Goal: Task Accomplishment & Management: Manage account settings

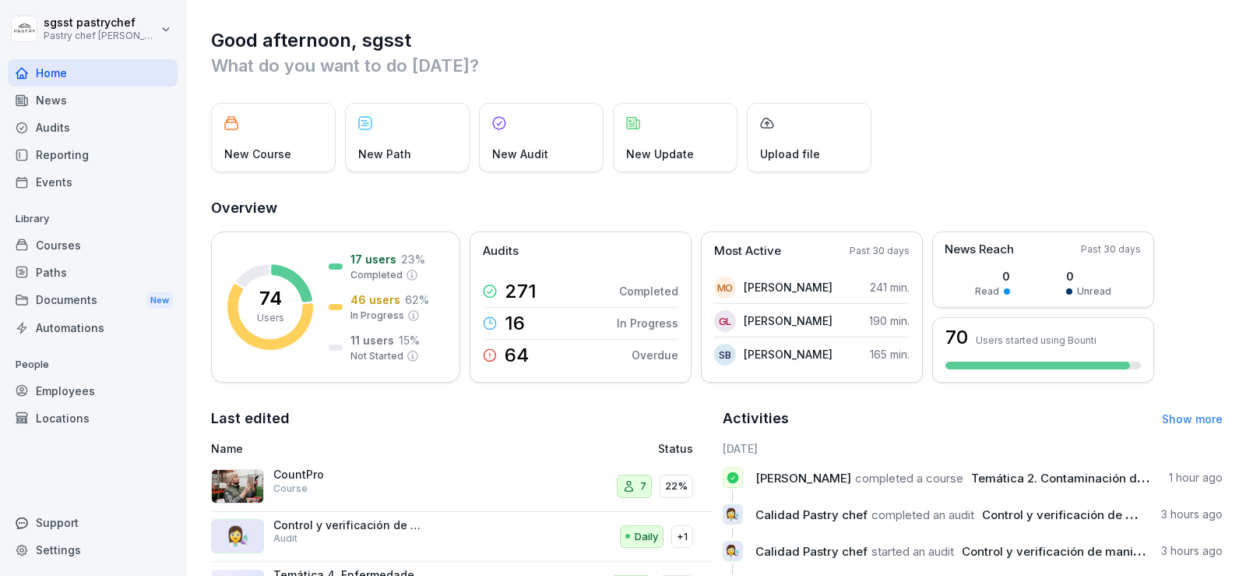
click at [98, 295] on div "Documents New" at bounding box center [93, 300] width 170 height 29
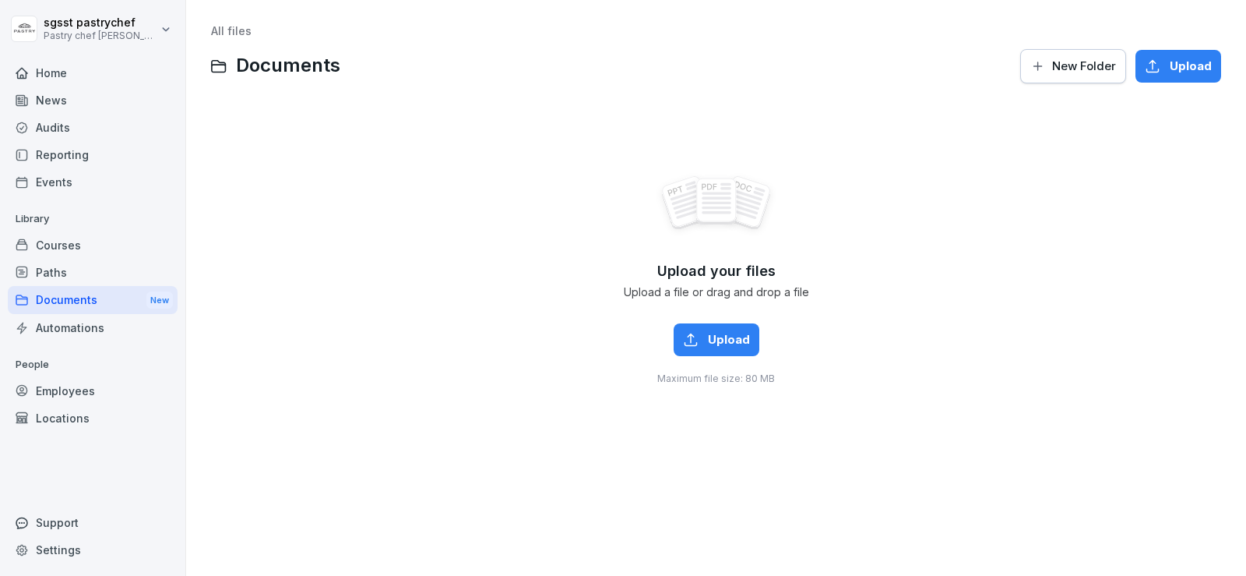
click at [58, 246] on div "Courses" at bounding box center [93, 244] width 170 height 27
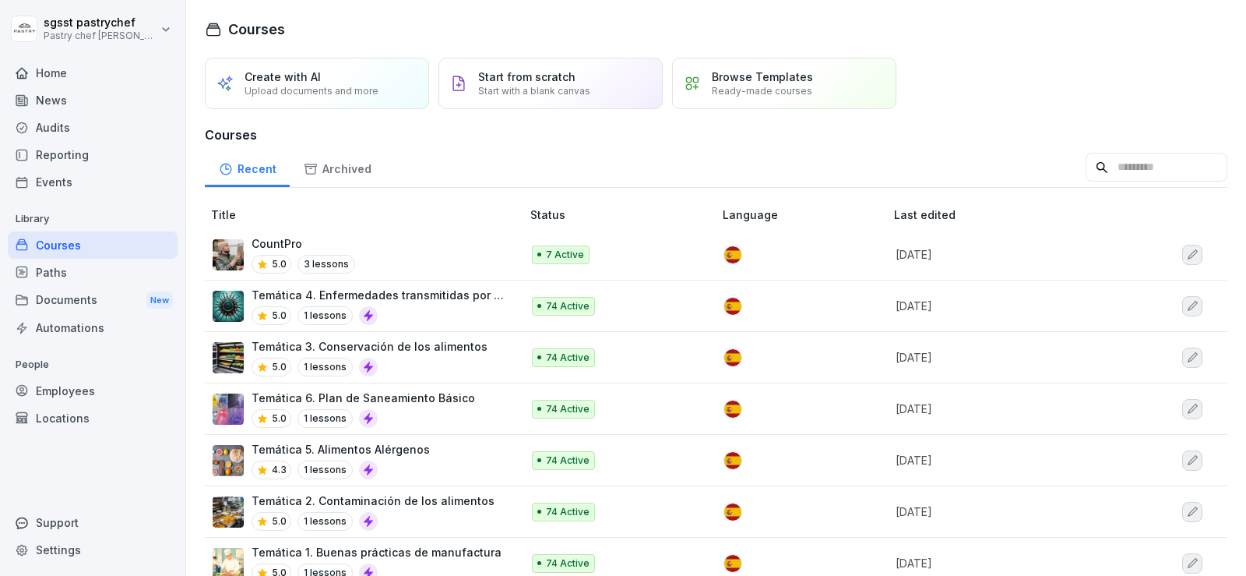
click at [60, 272] on div "Paths" at bounding box center [93, 272] width 170 height 27
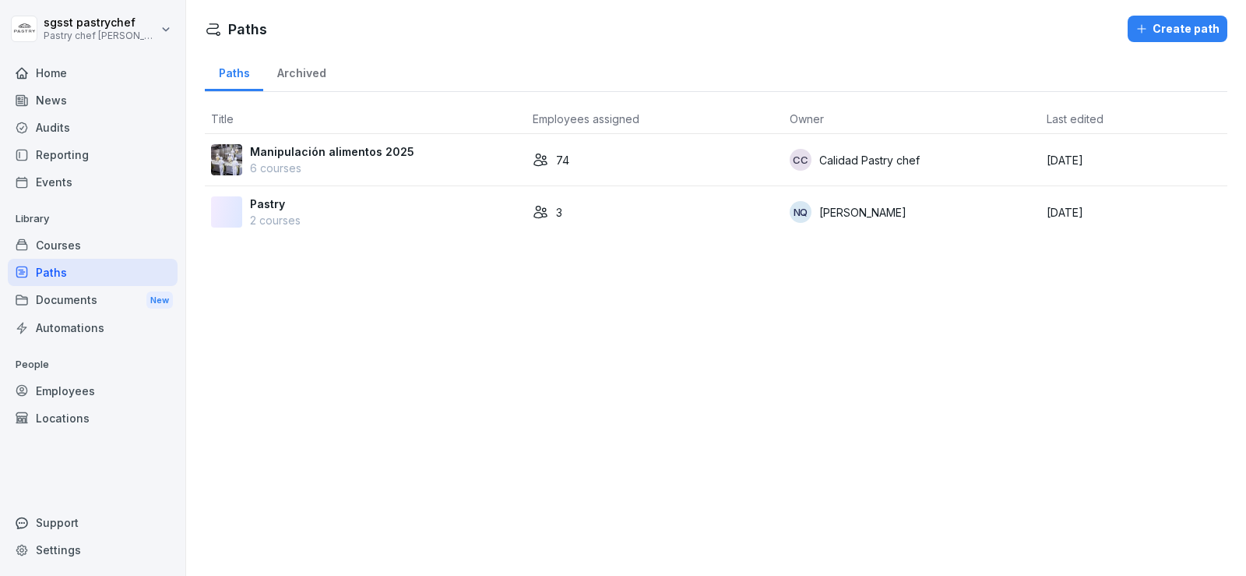
click at [576, 161] on div "74" at bounding box center [655, 160] width 245 height 16
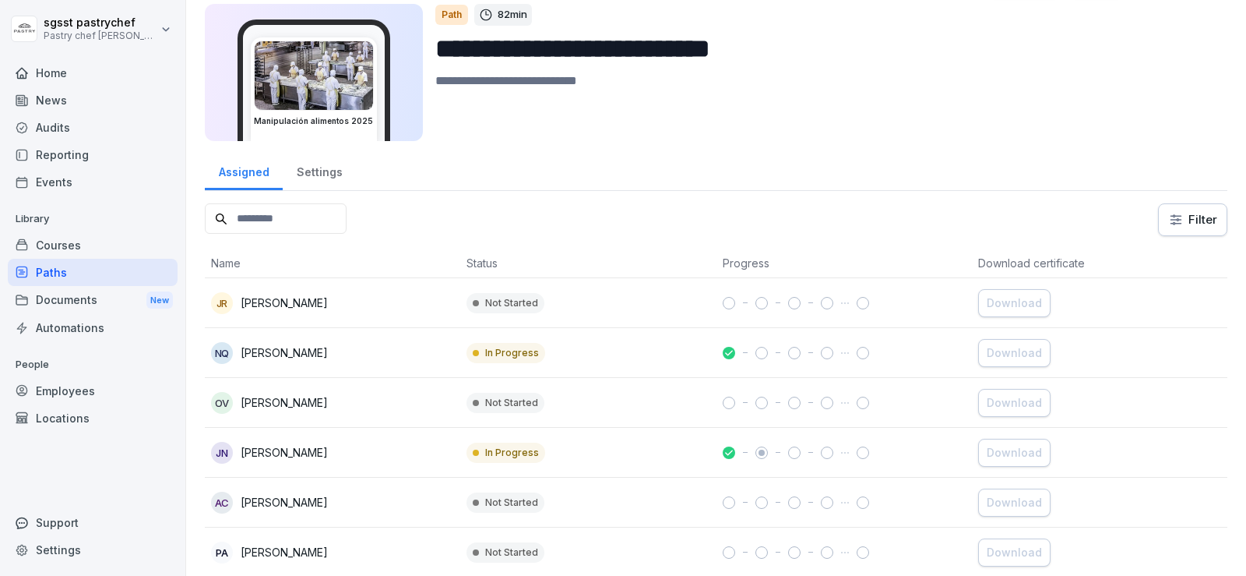
scroll to position [156, 0]
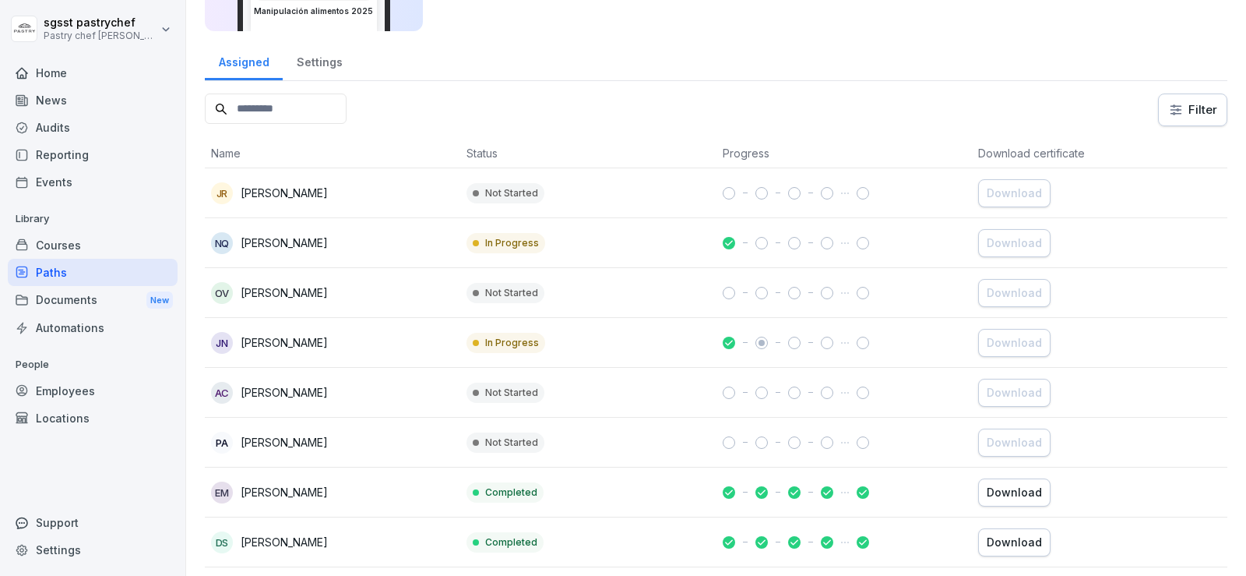
click at [1042, 147] on th "Download certificate" at bounding box center [1100, 154] width 256 height 30
click at [1172, 123] on html "**********" at bounding box center [623, 288] width 1246 height 576
click at [847, 99] on html "**********" at bounding box center [623, 288] width 1246 height 576
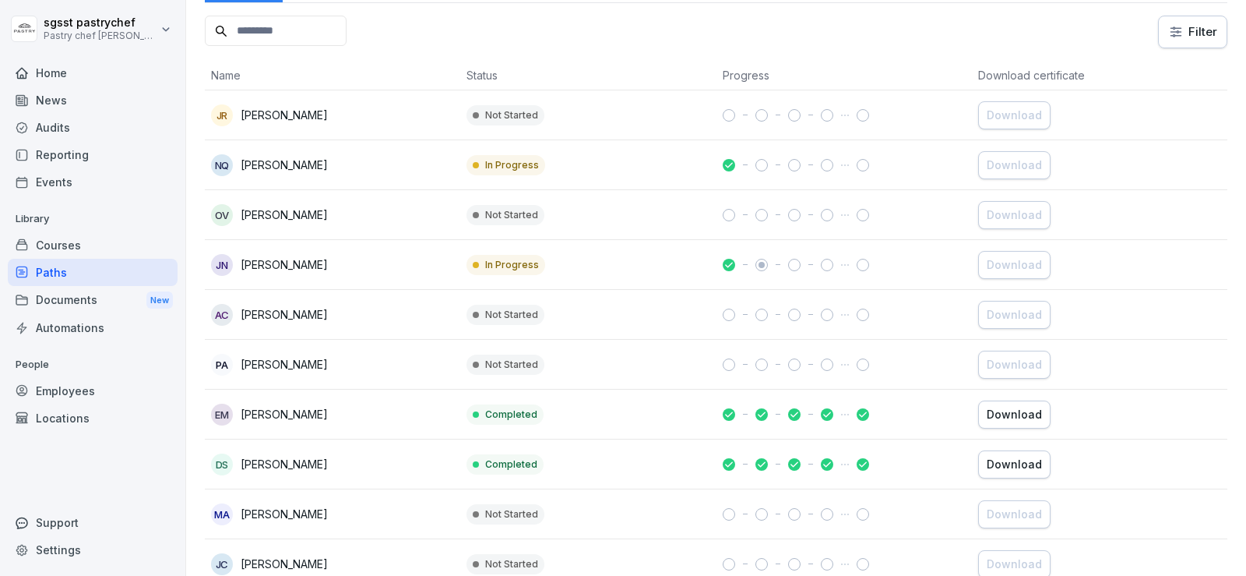
click at [509, 115] on p "Not Started" at bounding box center [511, 115] width 53 height 14
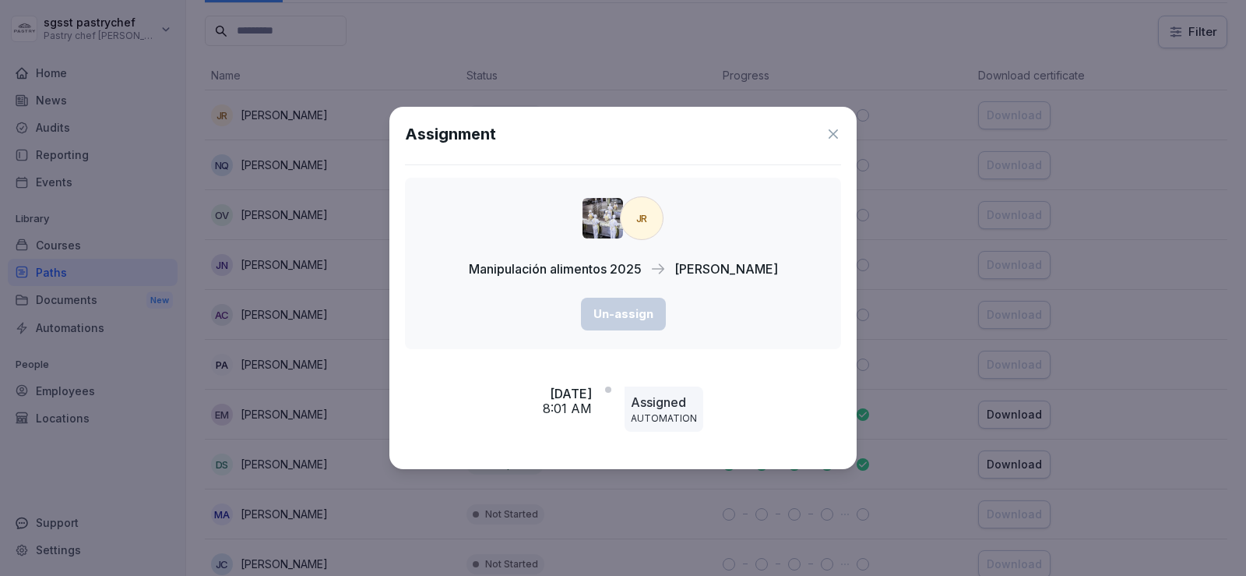
click at [835, 136] on icon at bounding box center [833, 133] width 9 height 9
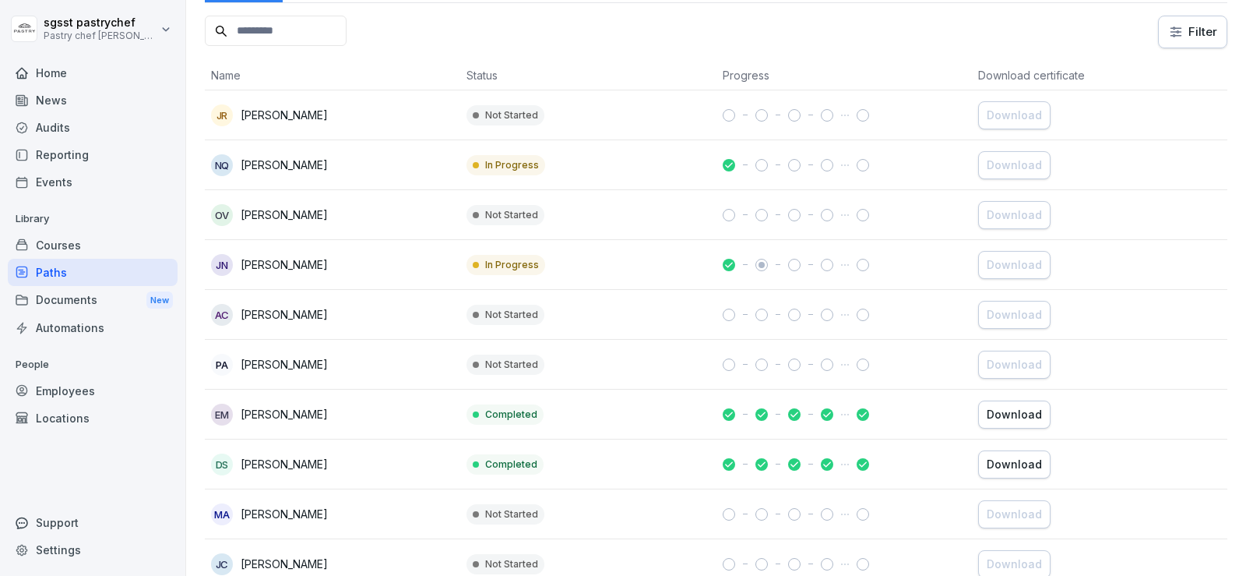
click at [1013, 411] on div "Download" at bounding box center [1014, 414] width 55 height 17
click at [1024, 468] on div "Download" at bounding box center [1014, 464] width 55 height 17
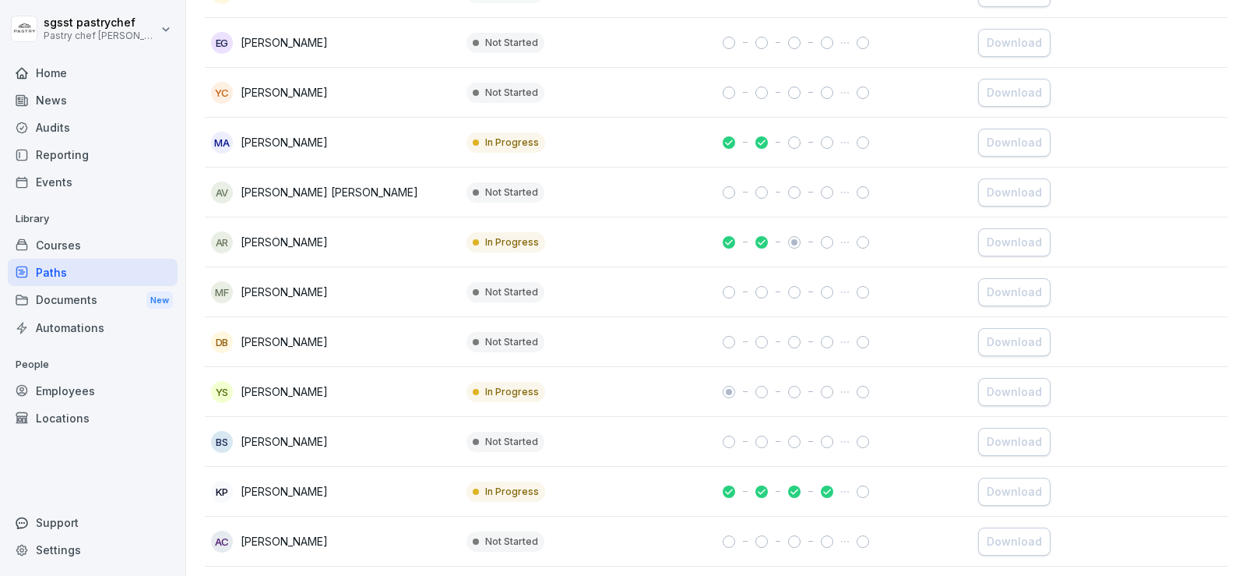
scroll to position [3465, 0]
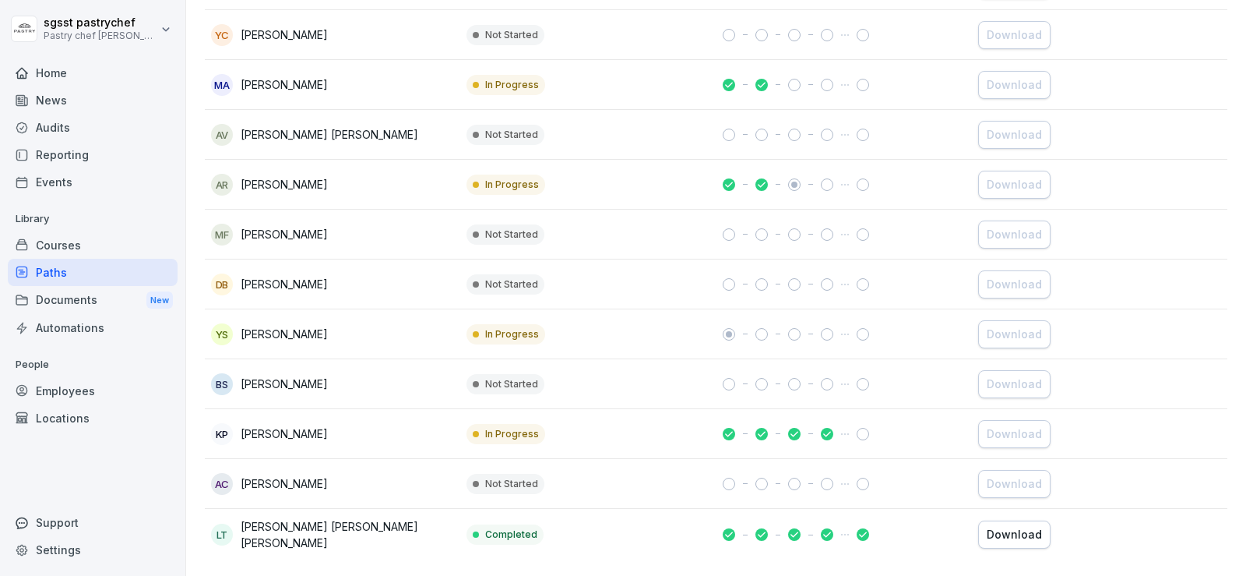
click at [1005, 526] on div "Download" at bounding box center [1014, 534] width 55 height 17
click at [1008, 526] on div "Download" at bounding box center [1014, 534] width 55 height 17
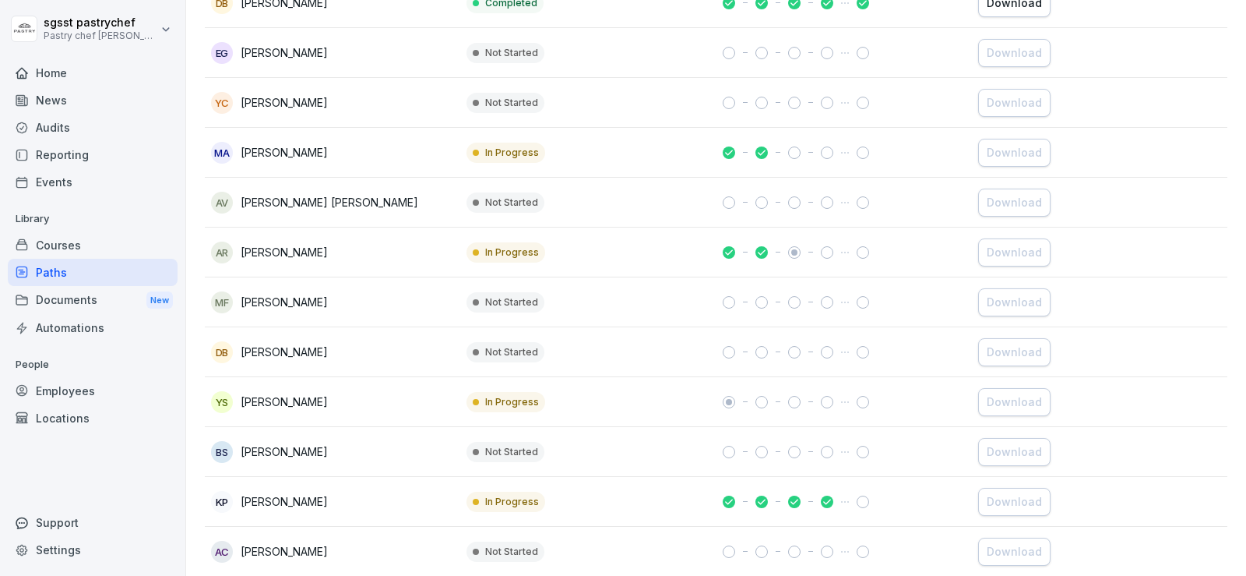
scroll to position [3309, 0]
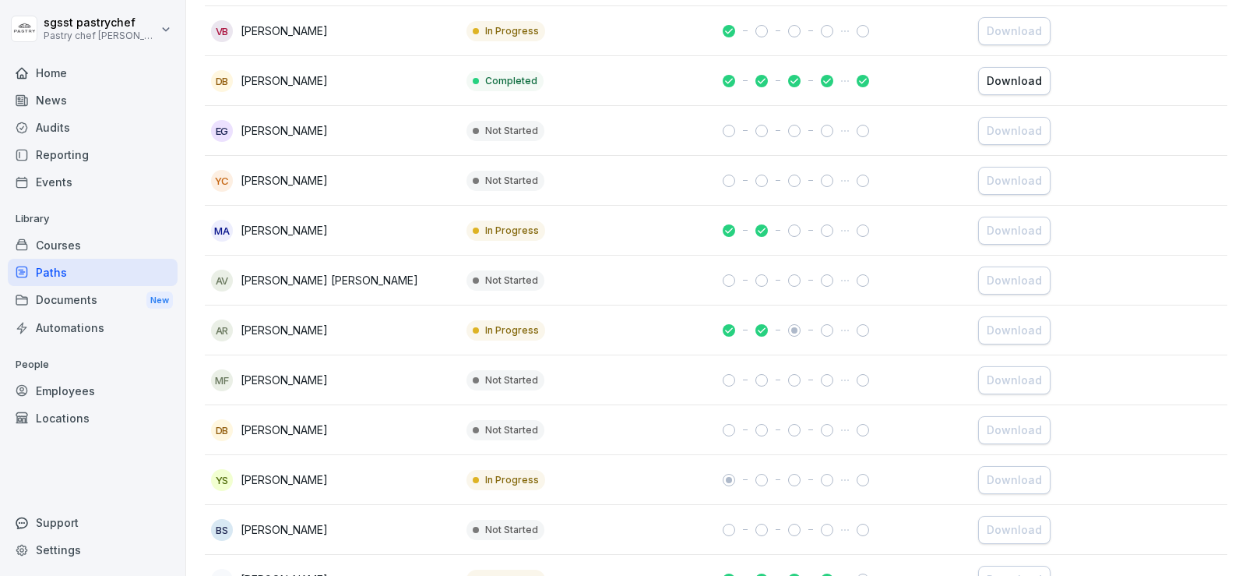
click at [1017, 76] on div "Download" at bounding box center [1014, 80] width 55 height 17
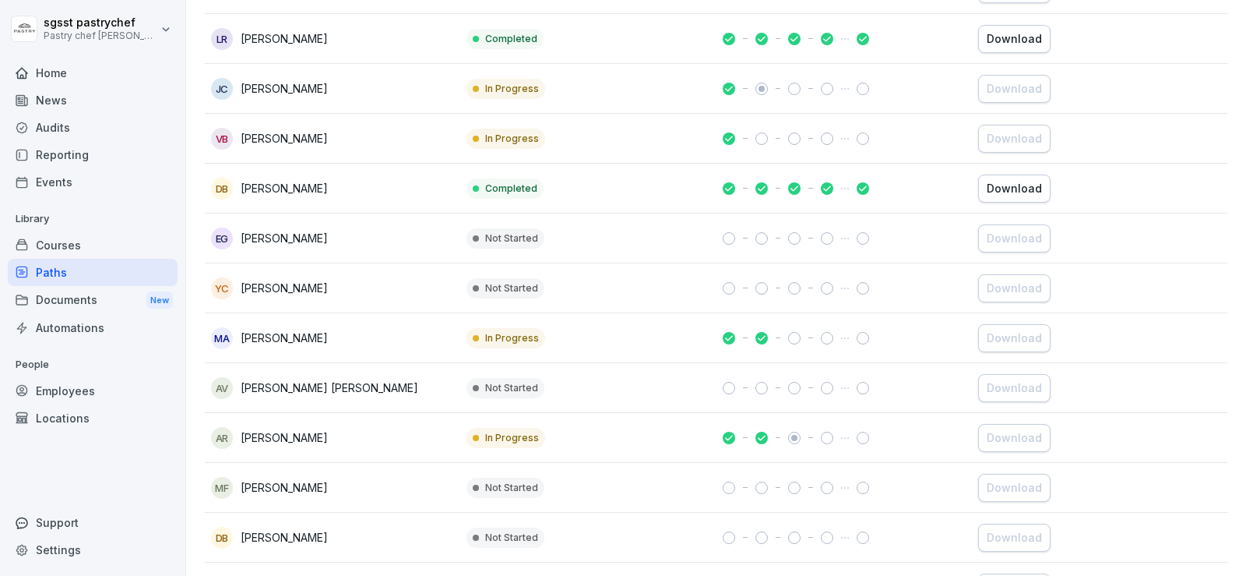
scroll to position [3153, 0]
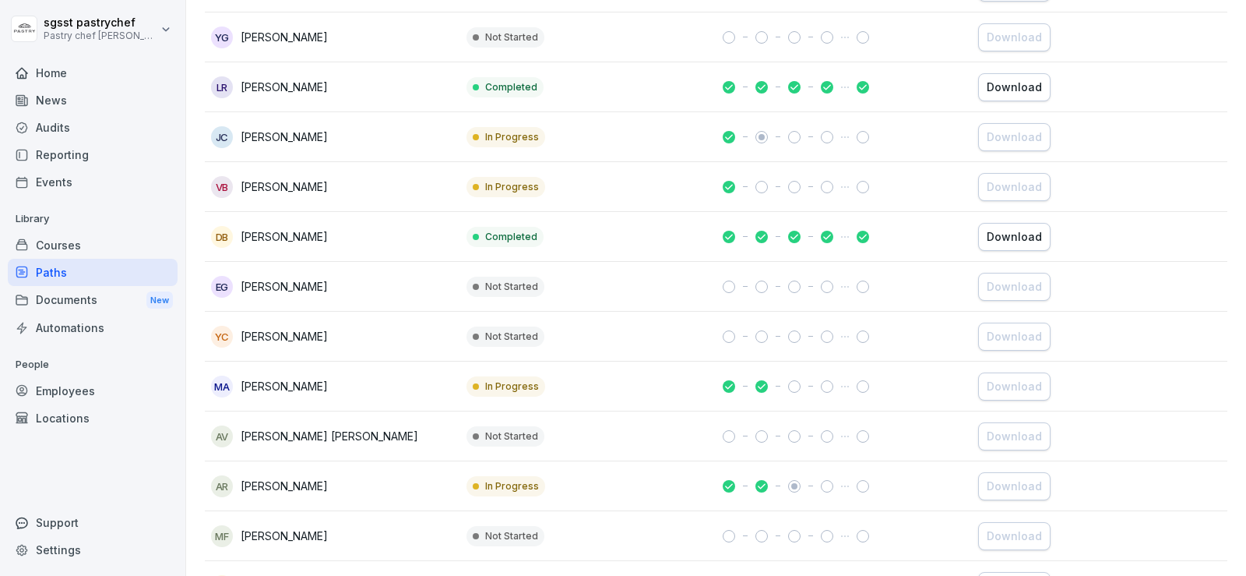
click at [995, 92] on div "Download" at bounding box center [1014, 87] width 55 height 17
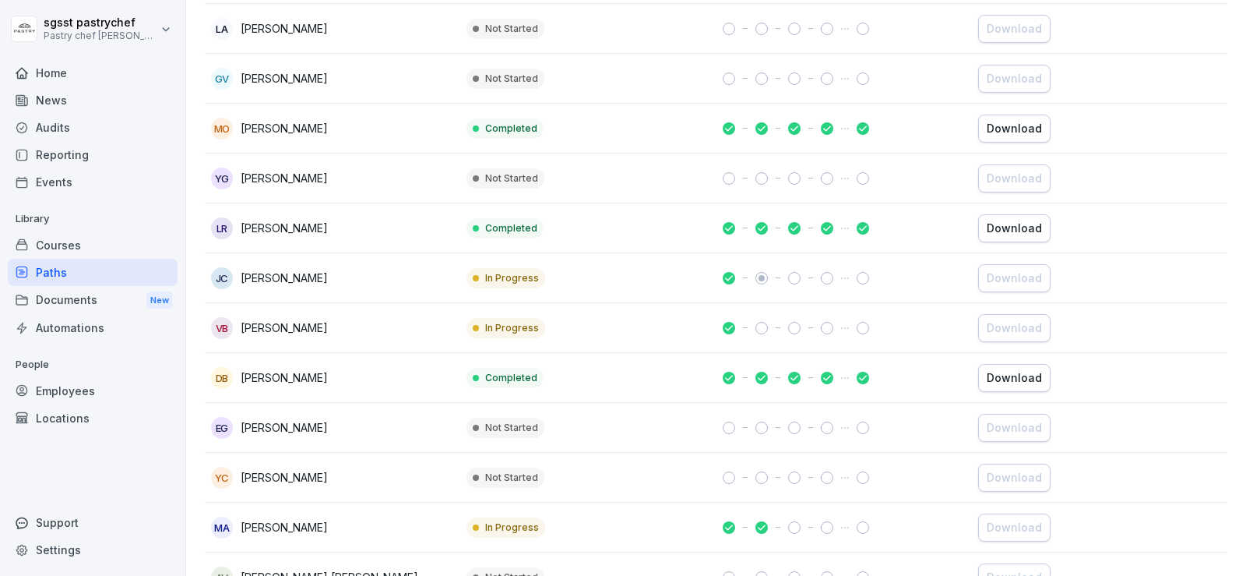
scroll to position [2998, 0]
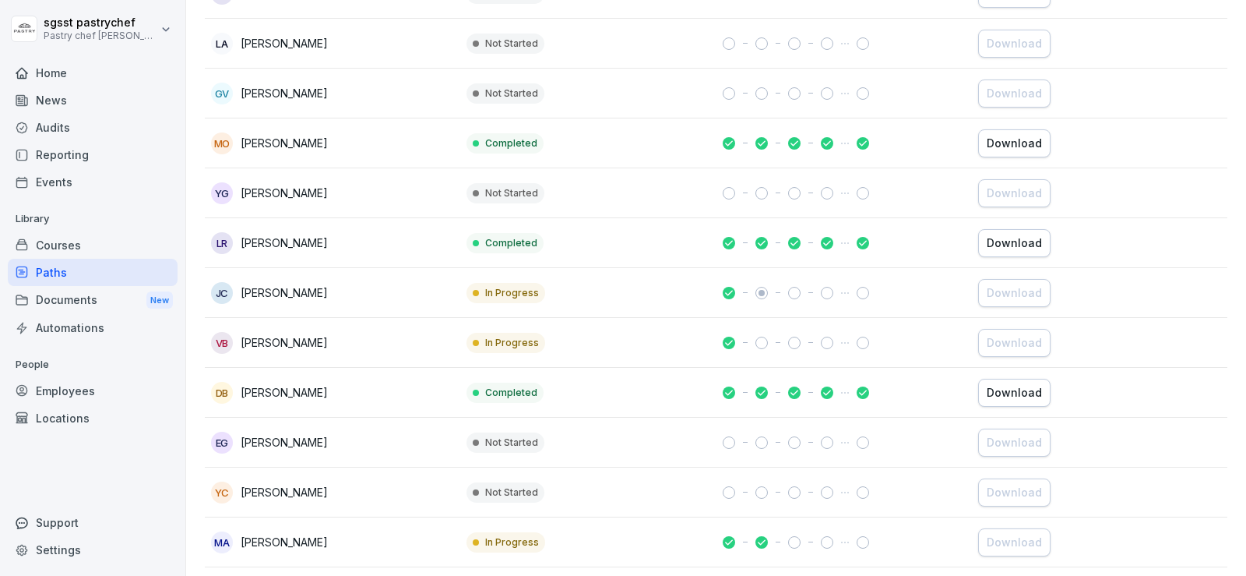
click at [1002, 144] on div "Download" at bounding box center [1014, 143] width 55 height 17
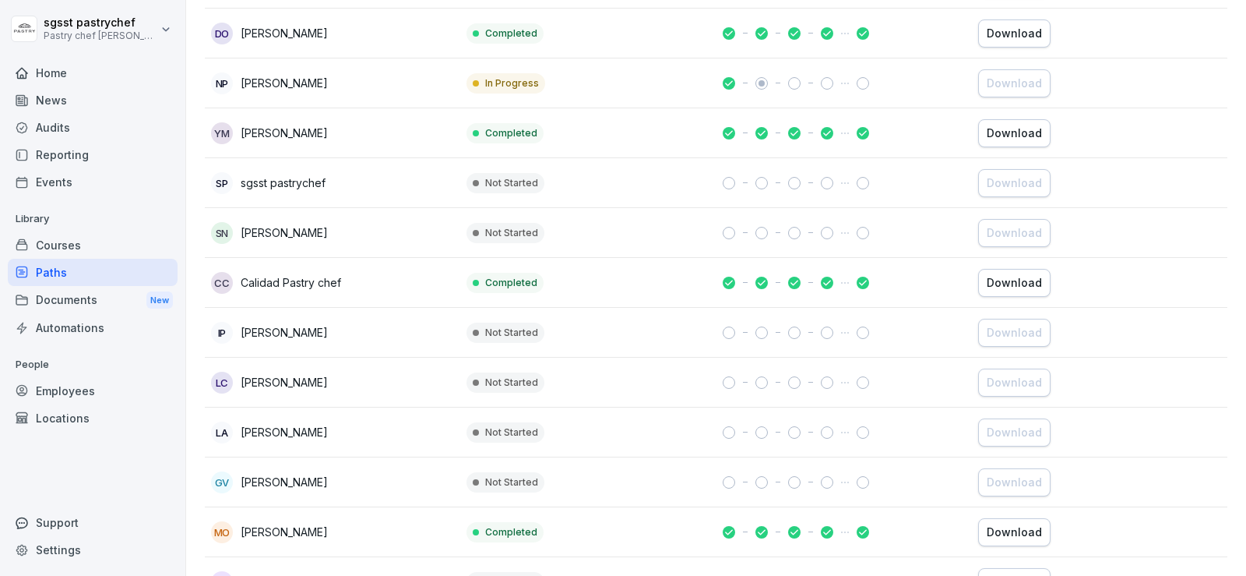
scroll to position [2608, 0]
click at [994, 134] on div "Download" at bounding box center [1014, 133] width 55 height 17
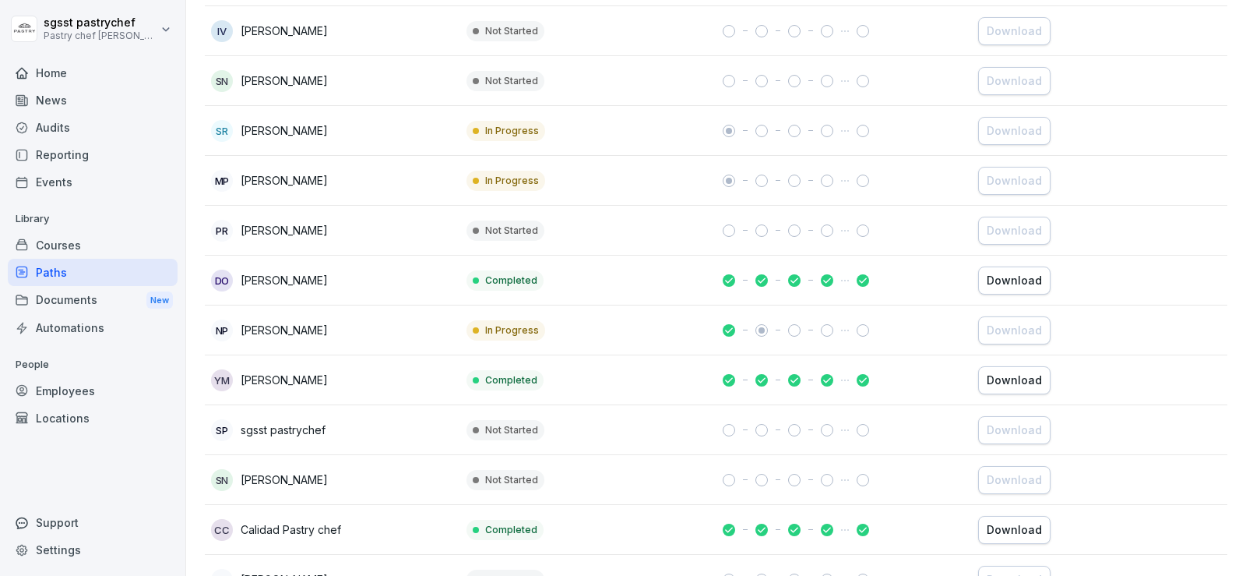
scroll to position [2297, 0]
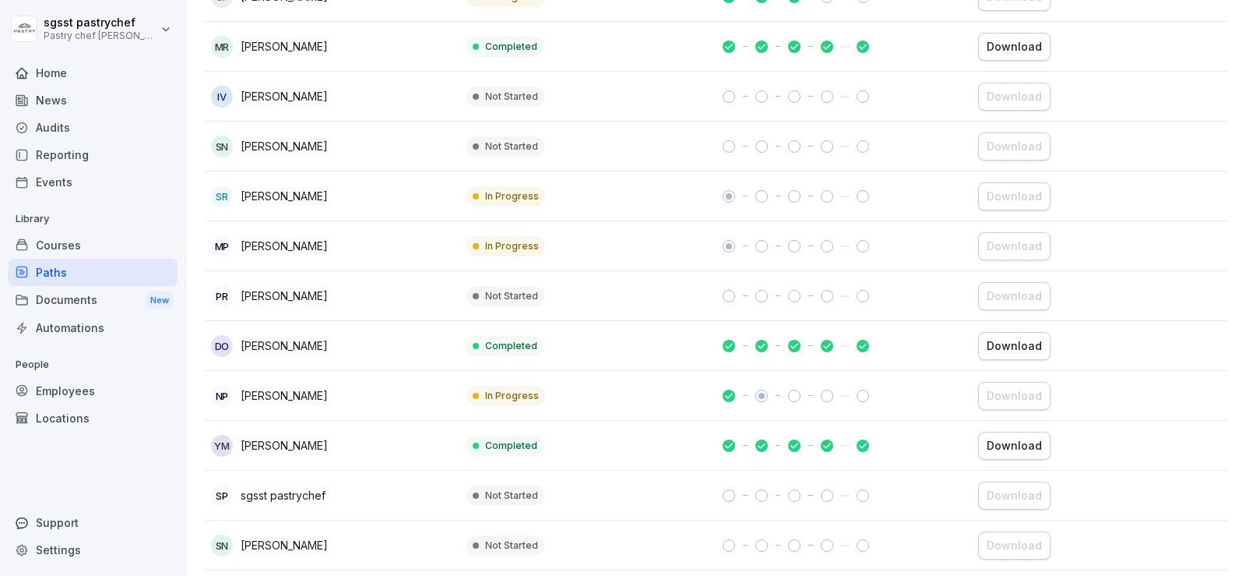
click at [1014, 354] on button "Download" at bounding box center [1014, 346] width 72 height 28
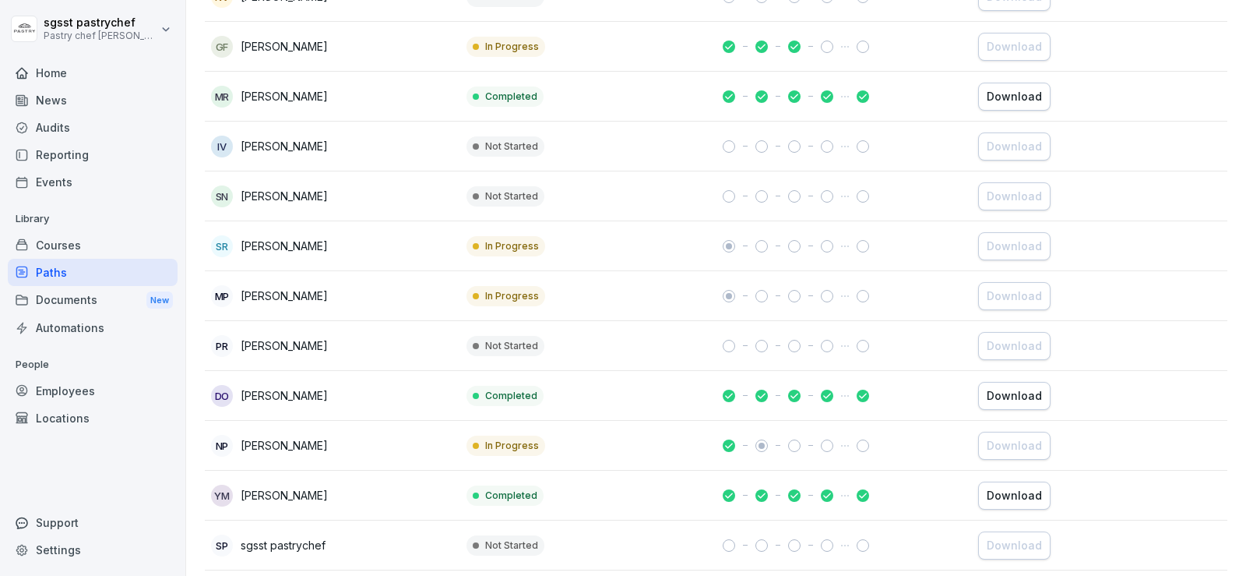
scroll to position [2219, 0]
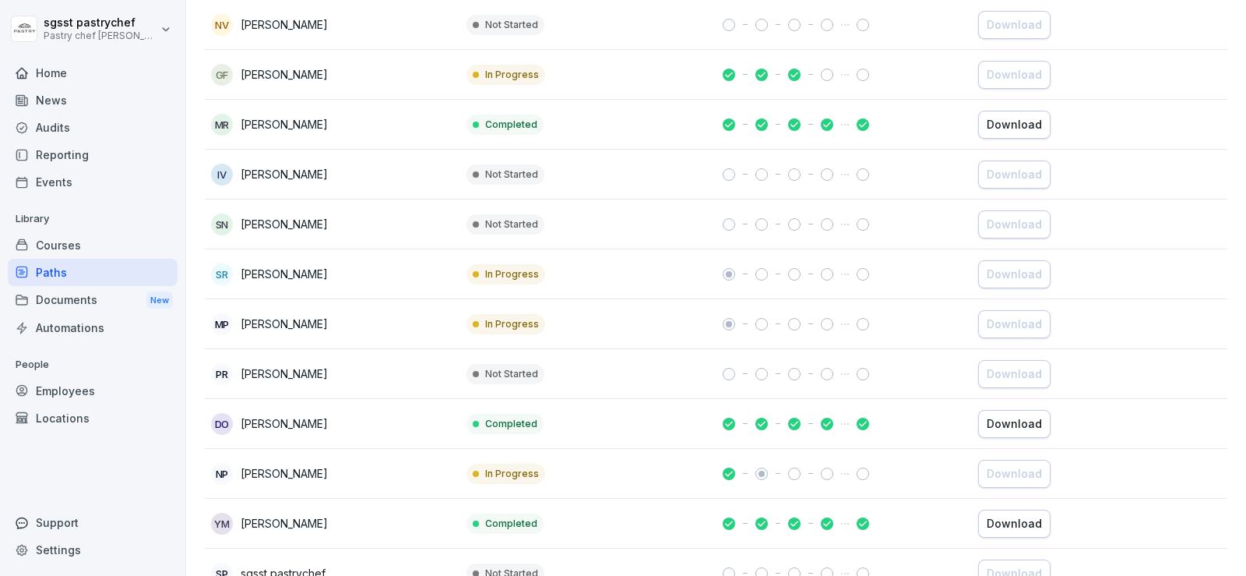
click at [999, 129] on div "Download" at bounding box center [1014, 124] width 55 height 17
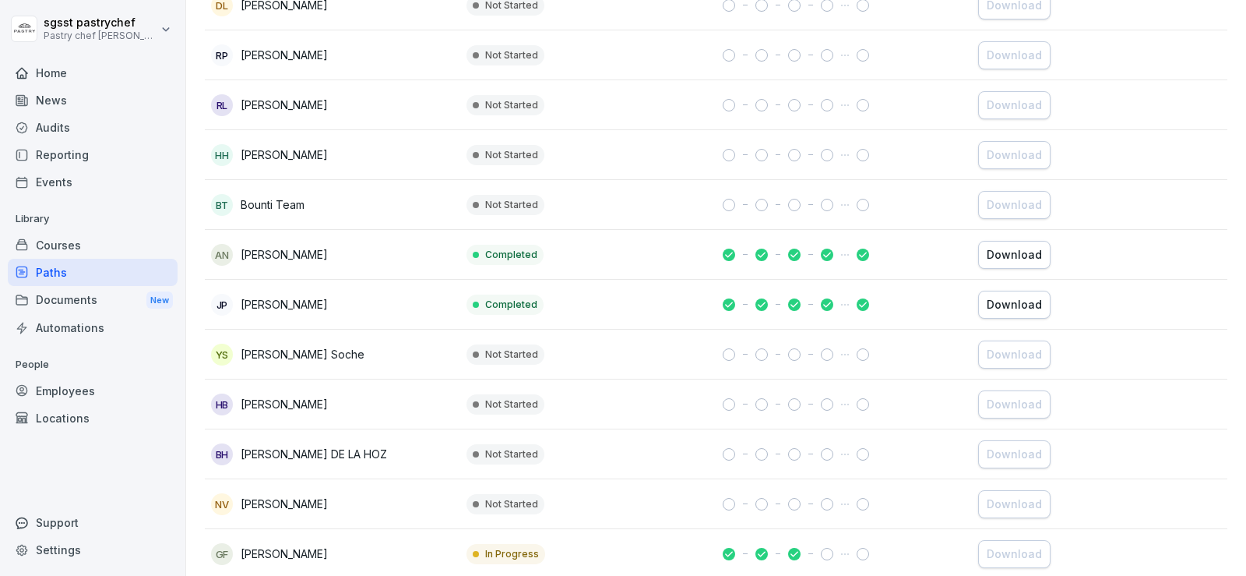
scroll to position [1673, 0]
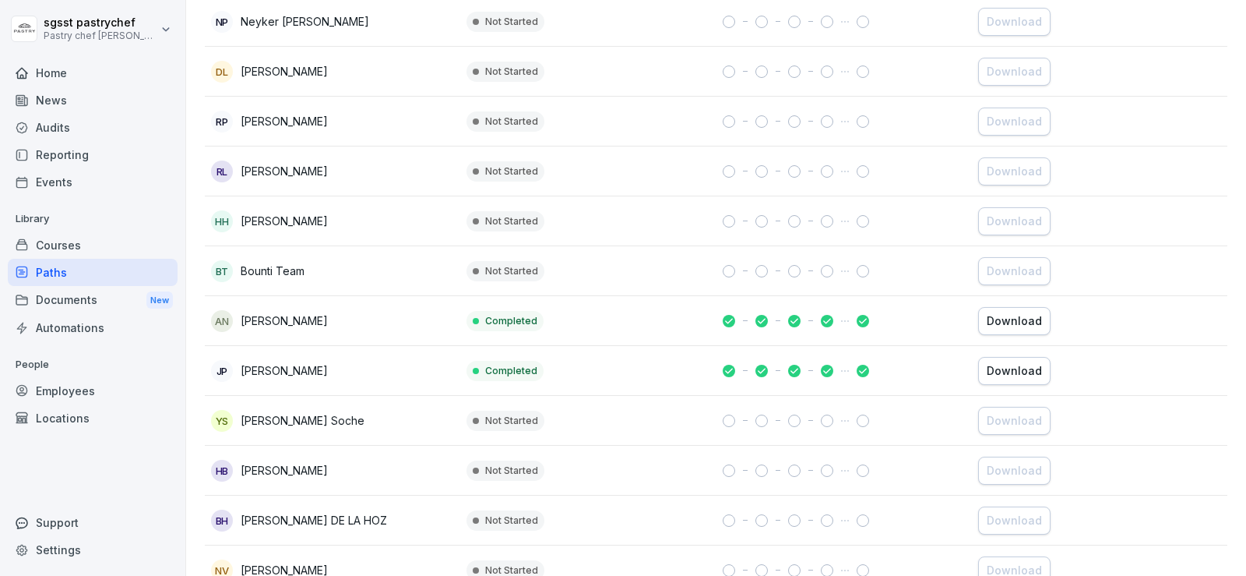
click at [999, 370] on div "Download" at bounding box center [1014, 370] width 55 height 17
click at [1015, 317] on div "Download" at bounding box center [1014, 320] width 55 height 17
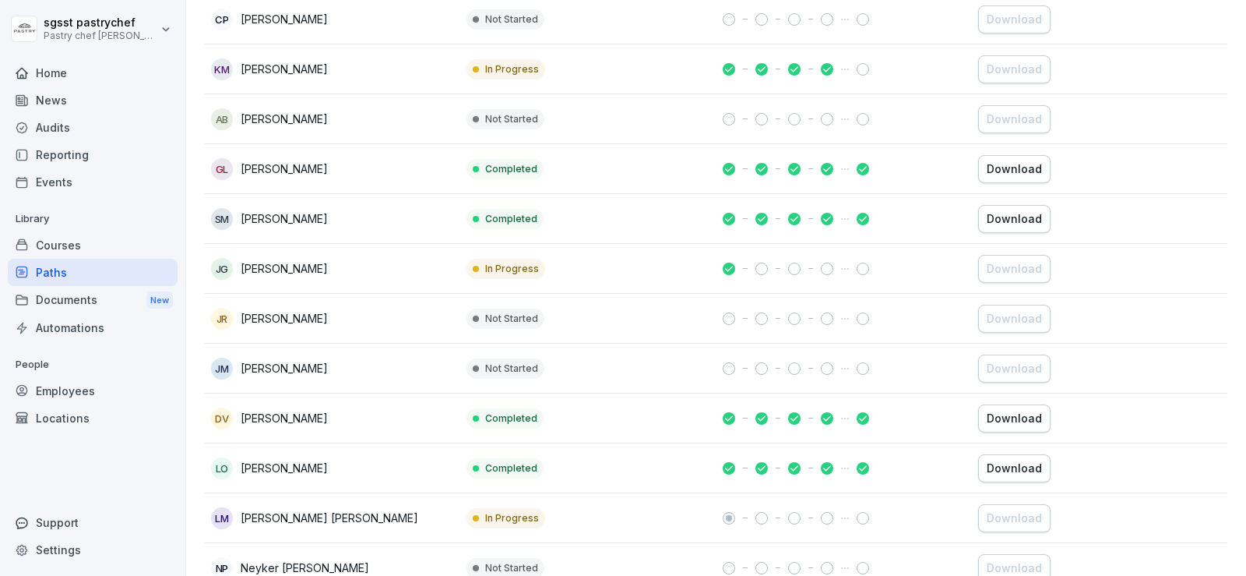
scroll to position [1050, 0]
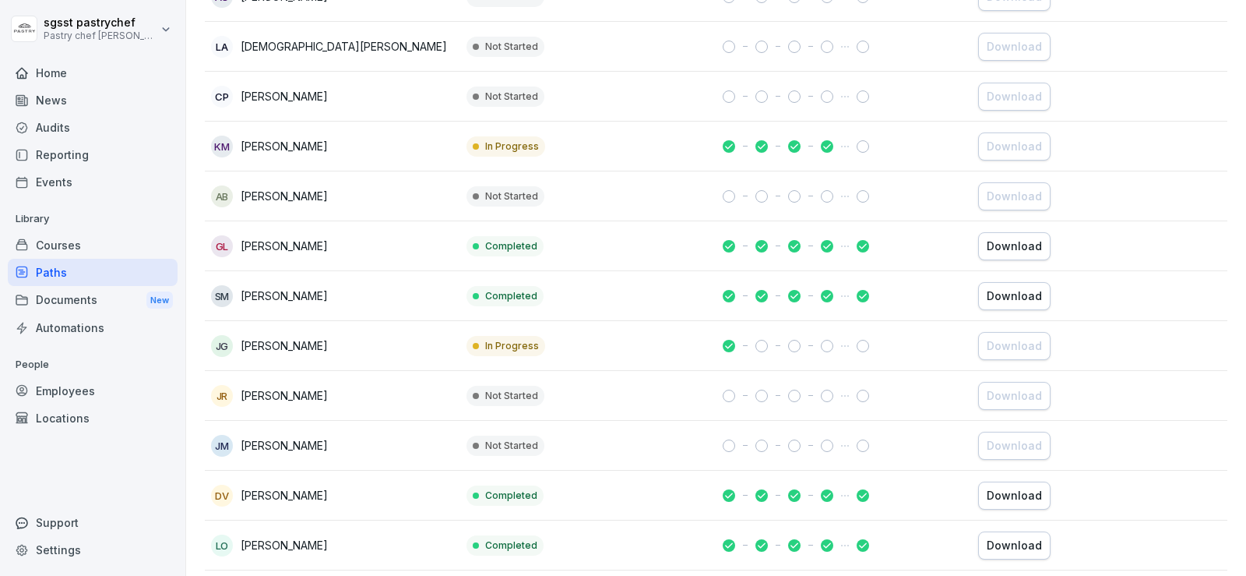
click at [1018, 542] on div "Download" at bounding box center [1014, 545] width 55 height 17
click at [1013, 248] on div "Download" at bounding box center [1014, 246] width 55 height 17
click at [1022, 297] on div "Download" at bounding box center [1014, 295] width 55 height 17
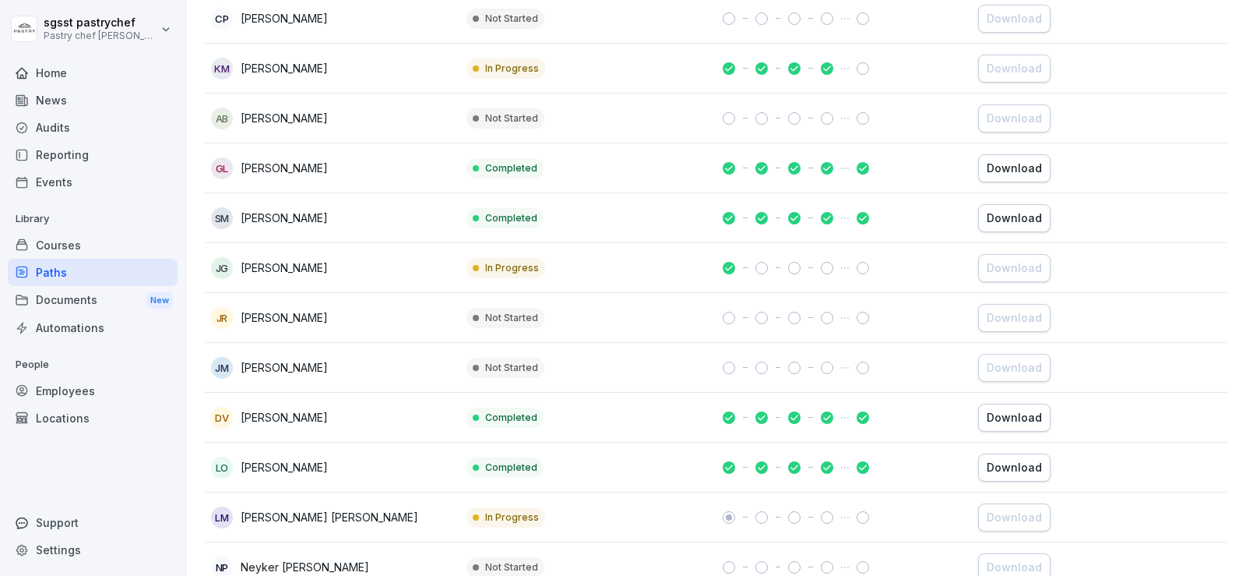
click at [1010, 421] on div "Download" at bounding box center [1014, 417] width 55 height 17
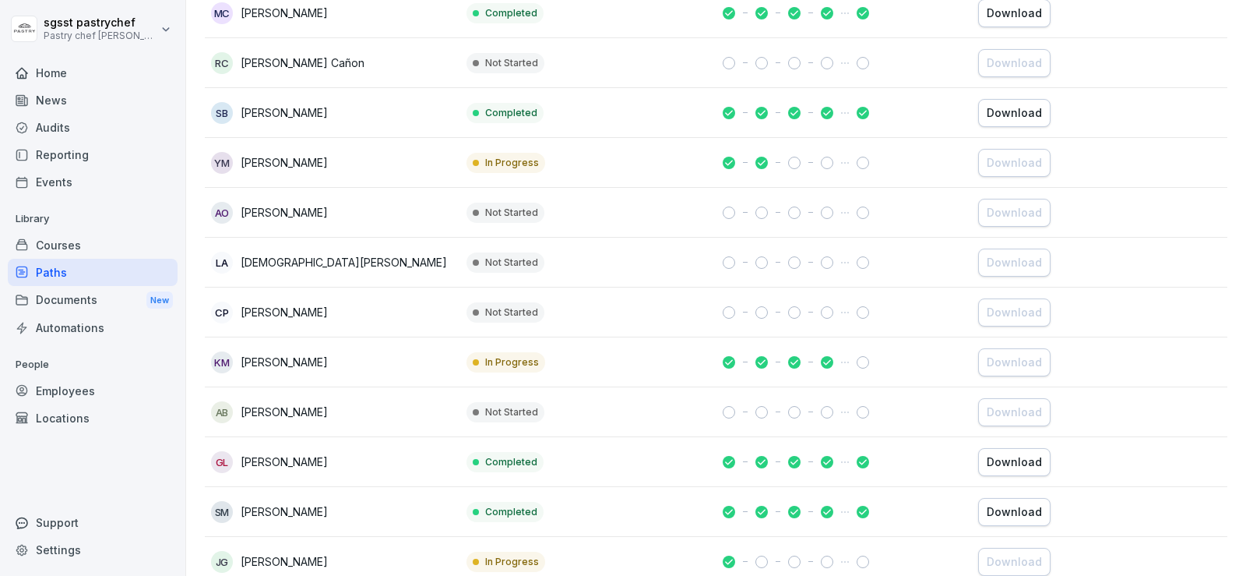
scroll to position [816, 0]
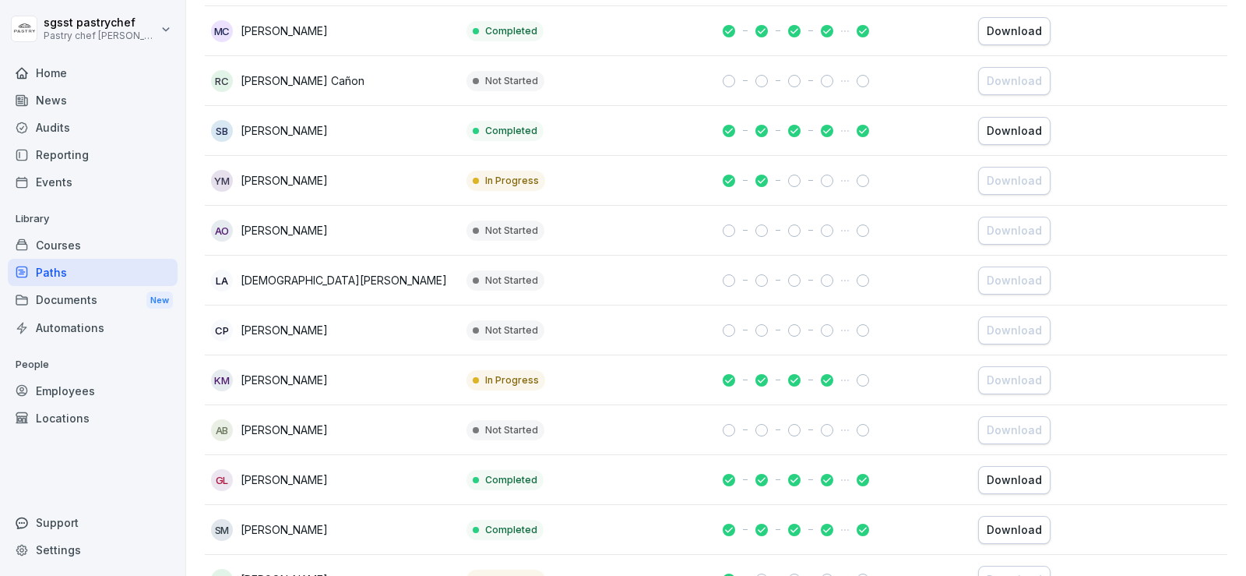
click at [1012, 134] on div "Download" at bounding box center [1014, 130] width 55 height 17
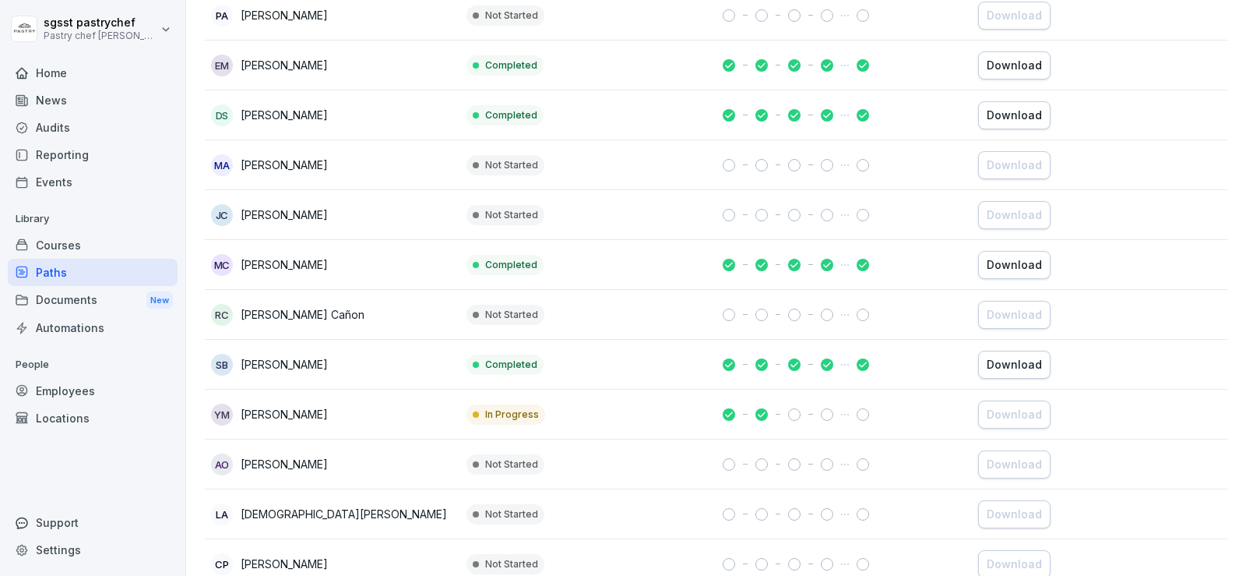
scroll to position [505, 0]
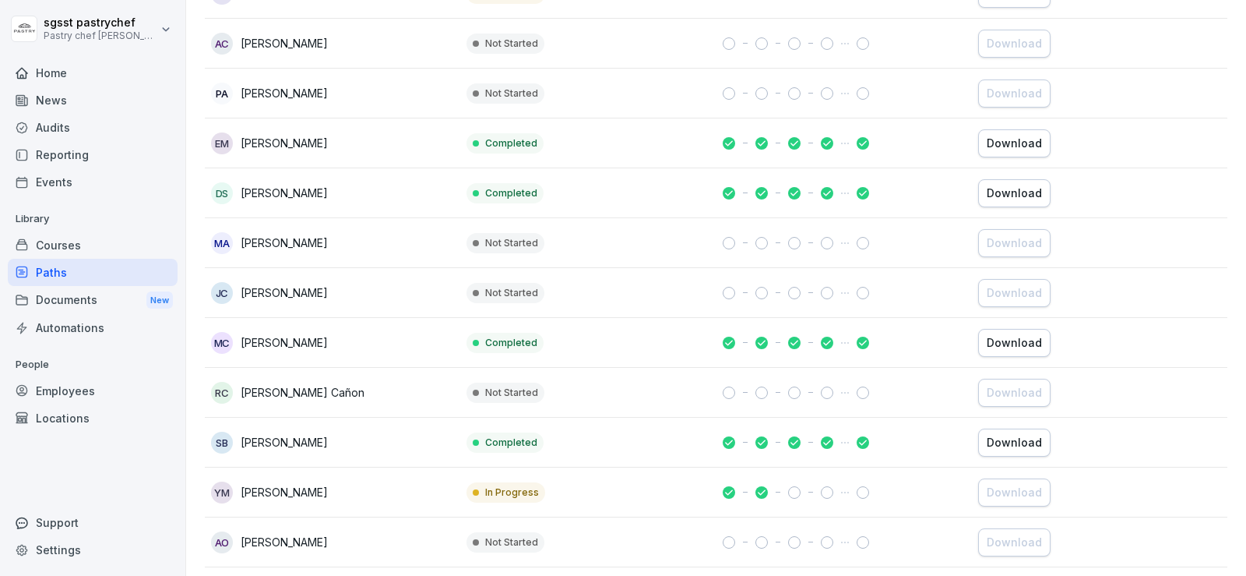
click at [1016, 343] on div "Download" at bounding box center [1014, 342] width 55 height 17
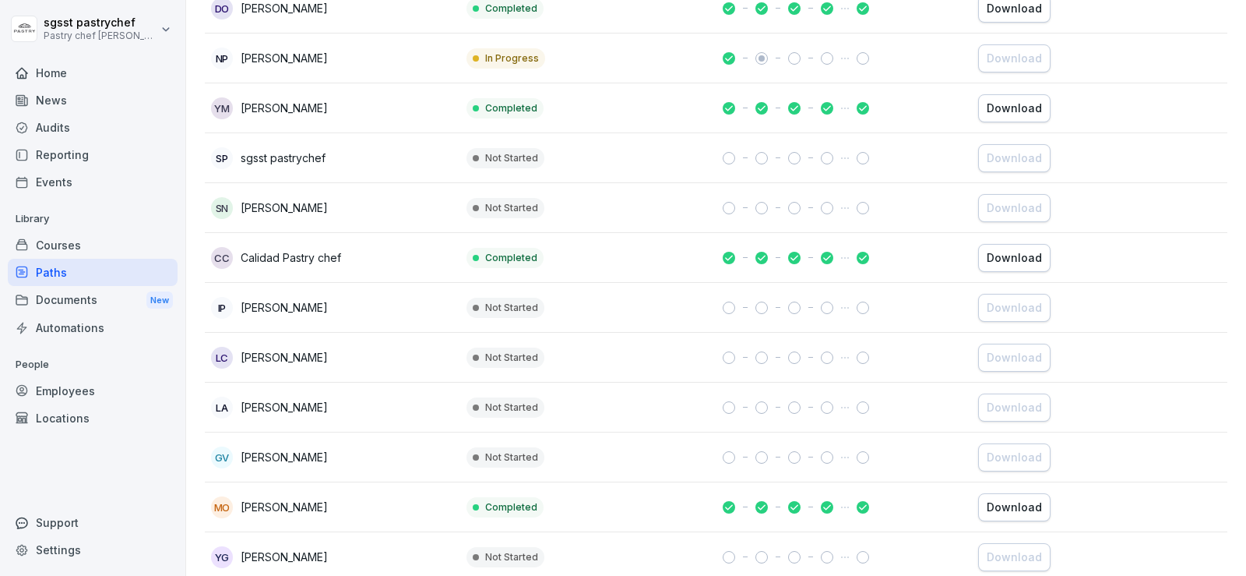
scroll to position [2657, 0]
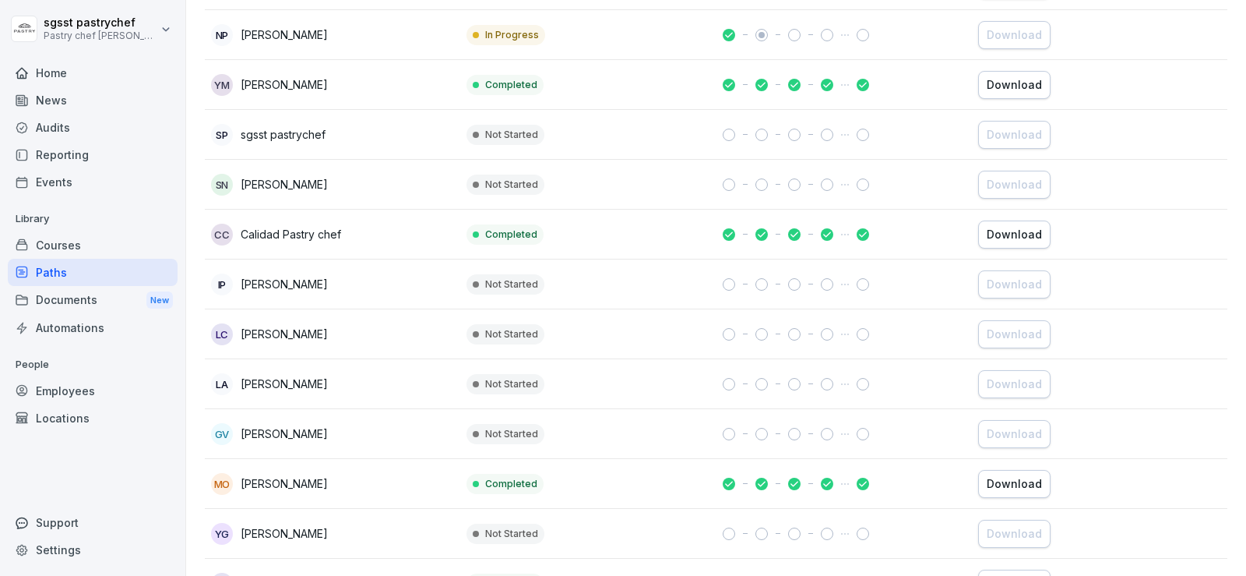
click at [301, 375] on p "[PERSON_NAME]" at bounding box center [284, 383] width 87 height 16
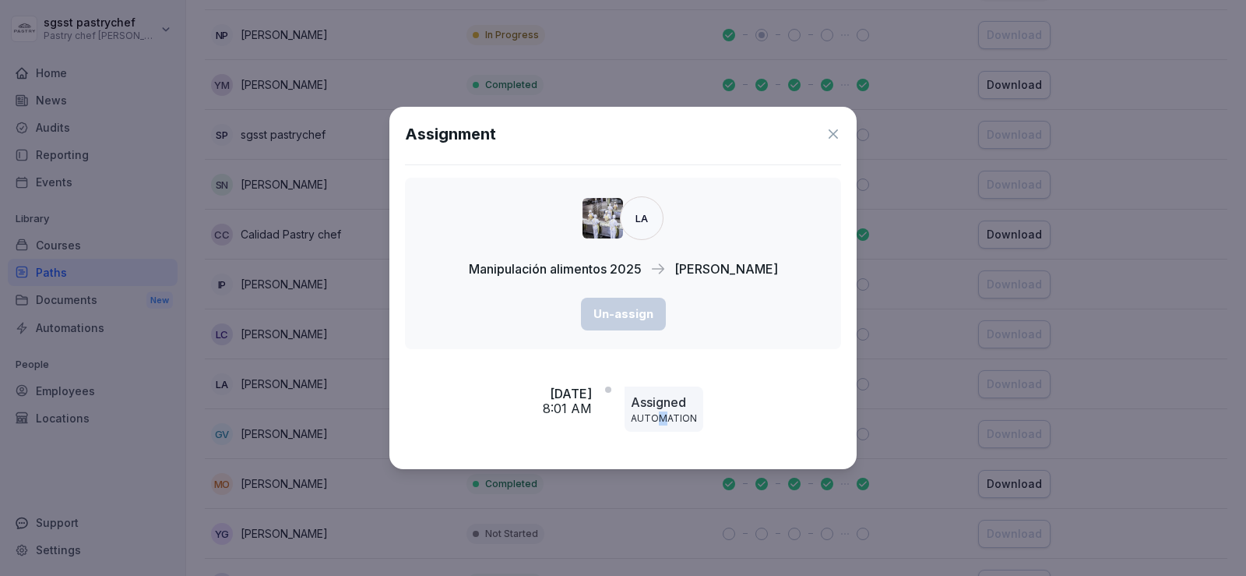
click at [693, 414] on p "AUTOMATION" at bounding box center [664, 418] width 66 height 14
drag, startPoint x: 650, startPoint y: 220, endPoint x: 648, endPoint y: 206, distance: 14.1
click at [647, 220] on div "LA" at bounding box center [642, 218] width 44 height 44
click at [836, 128] on icon at bounding box center [834, 134] width 16 height 16
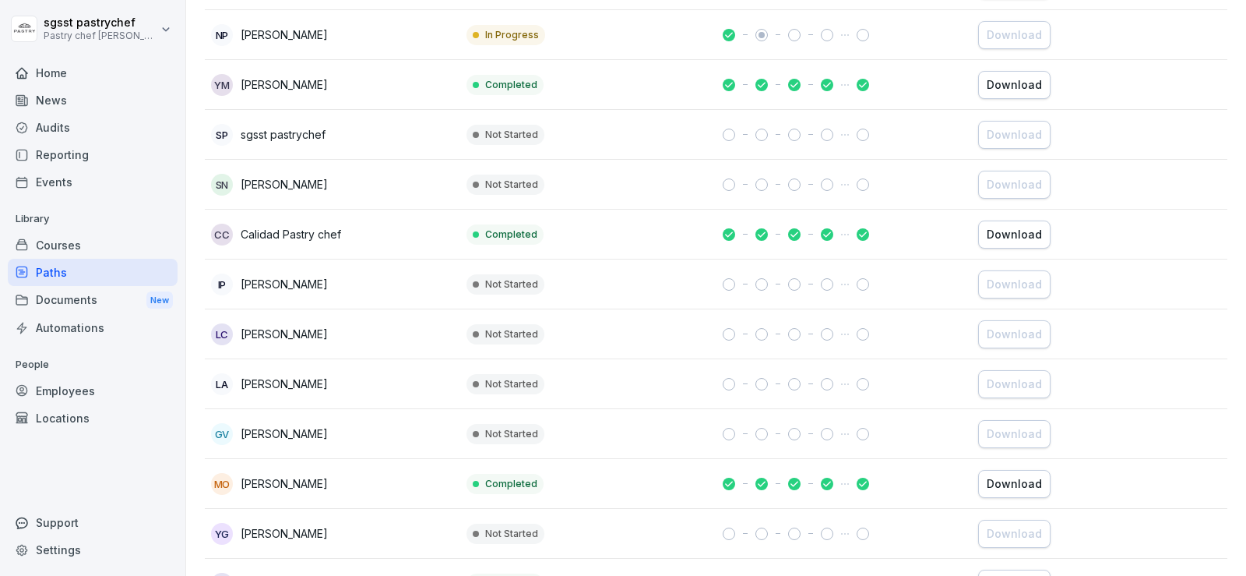
click at [92, 396] on div "Employees" at bounding box center [93, 390] width 170 height 27
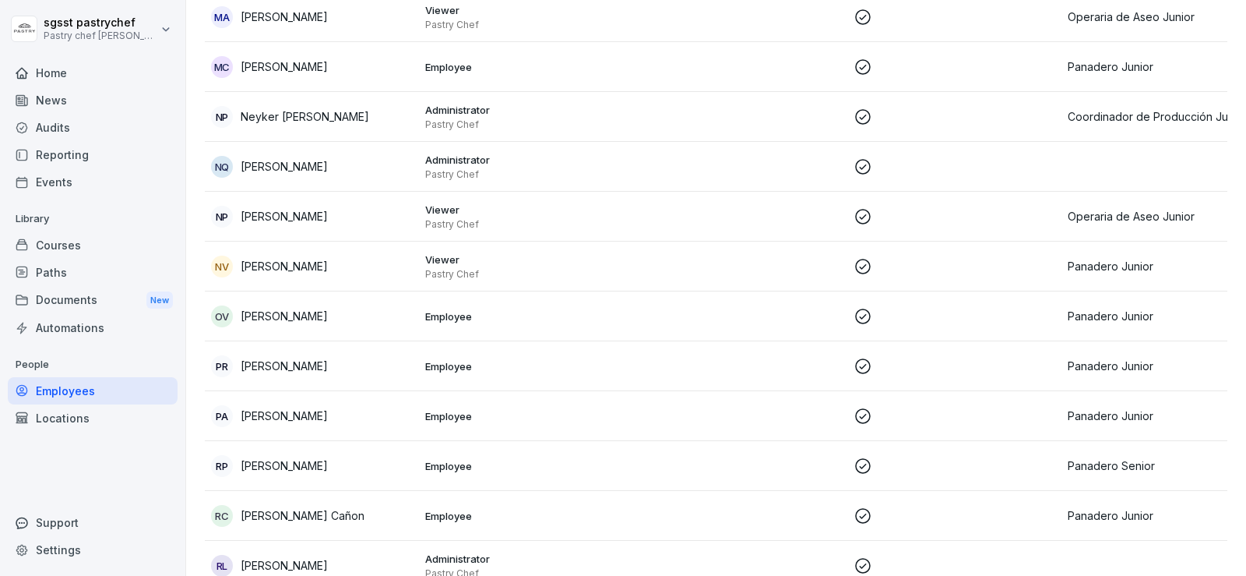
scroll to position [16, 0]
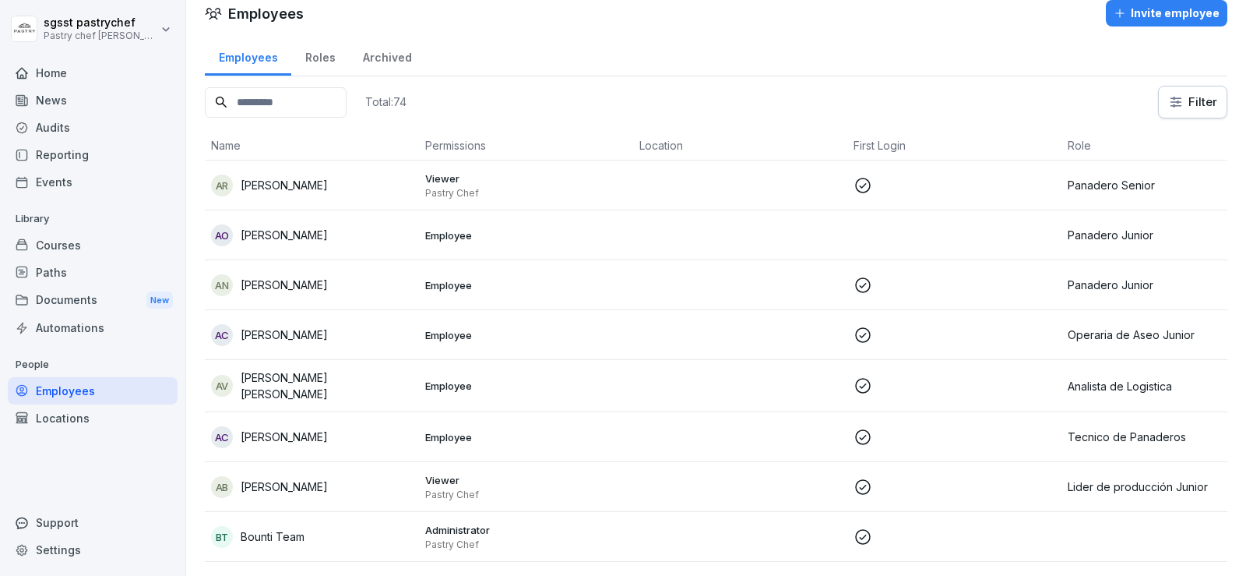
click at [290, 108] on input at bounding box center [276, 102] width 142 height 30
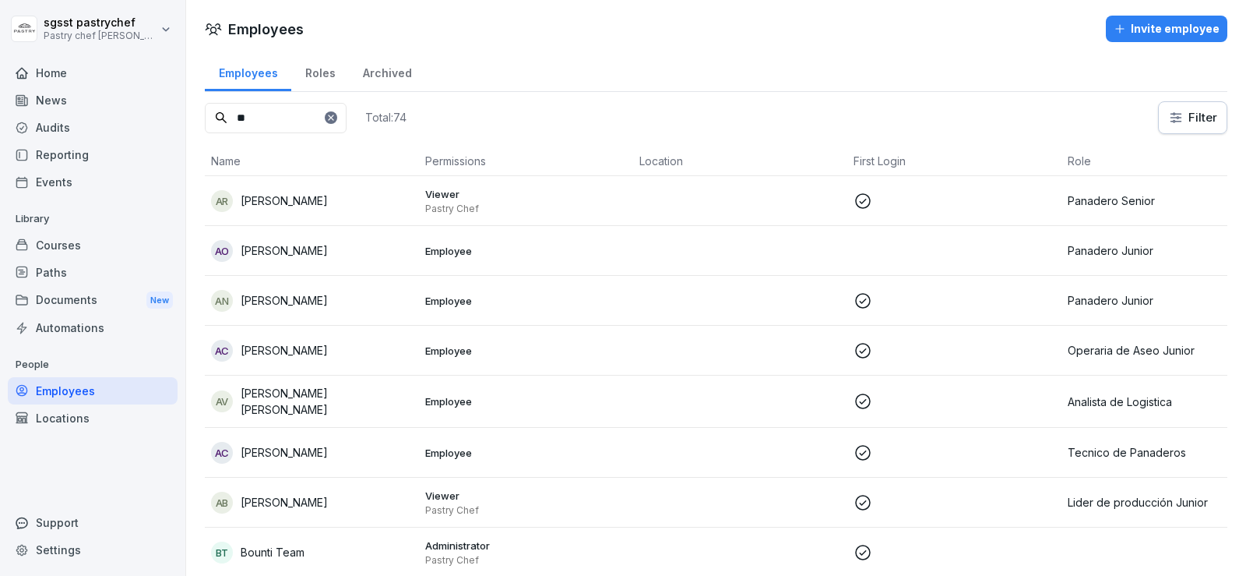
type input "*"
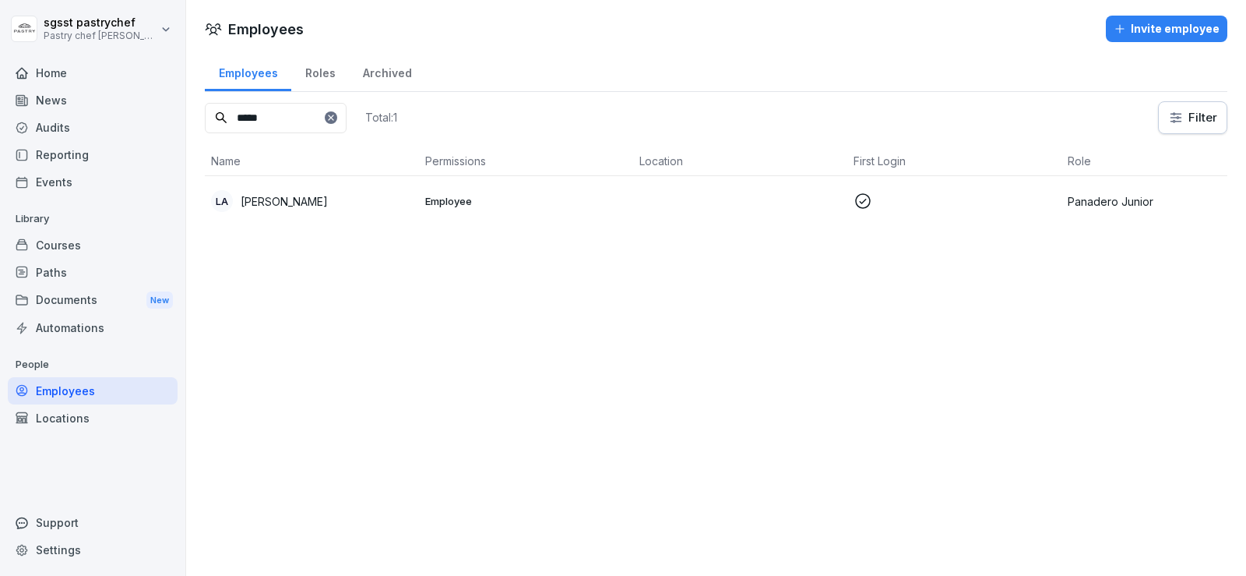
type input "*****"
click at [1121, 194] on p "Panadero Junior" at bounding box center [1169, 201] width 202 height 16
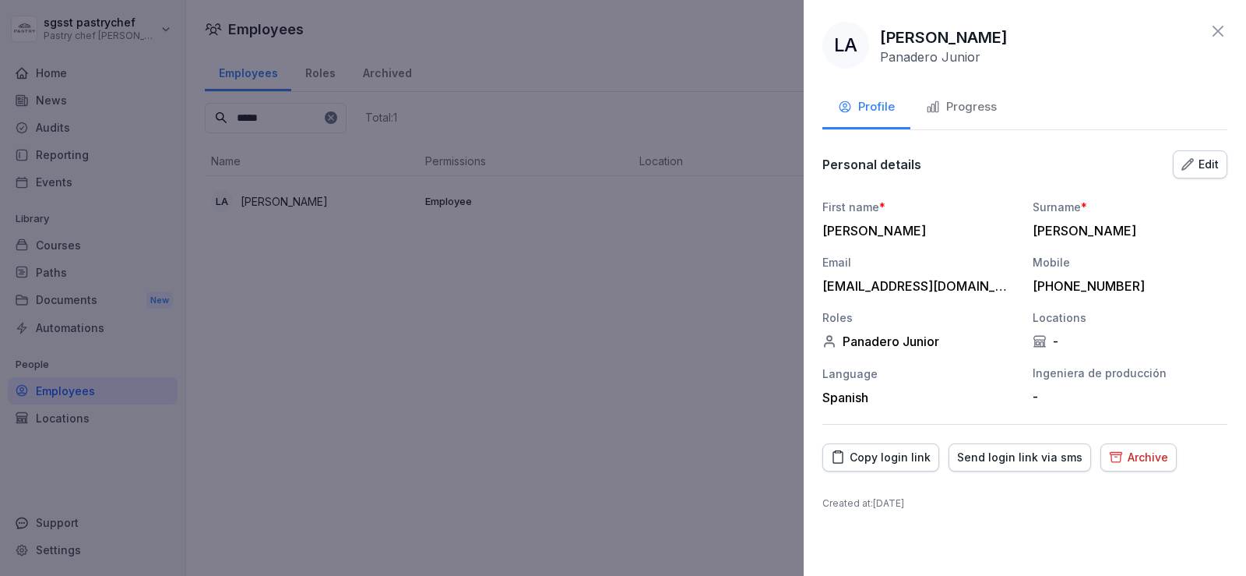
click at [1204, 173] on button "Edit" at bounding box center [1200, 164] width 55 height 28
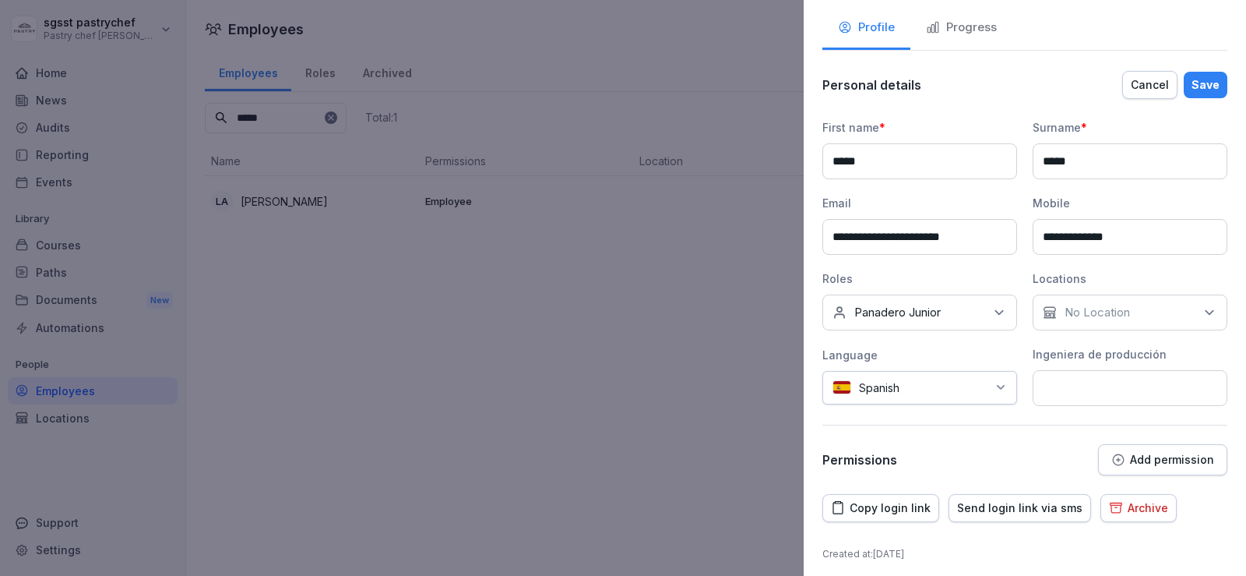
scroll to position [86, 0]
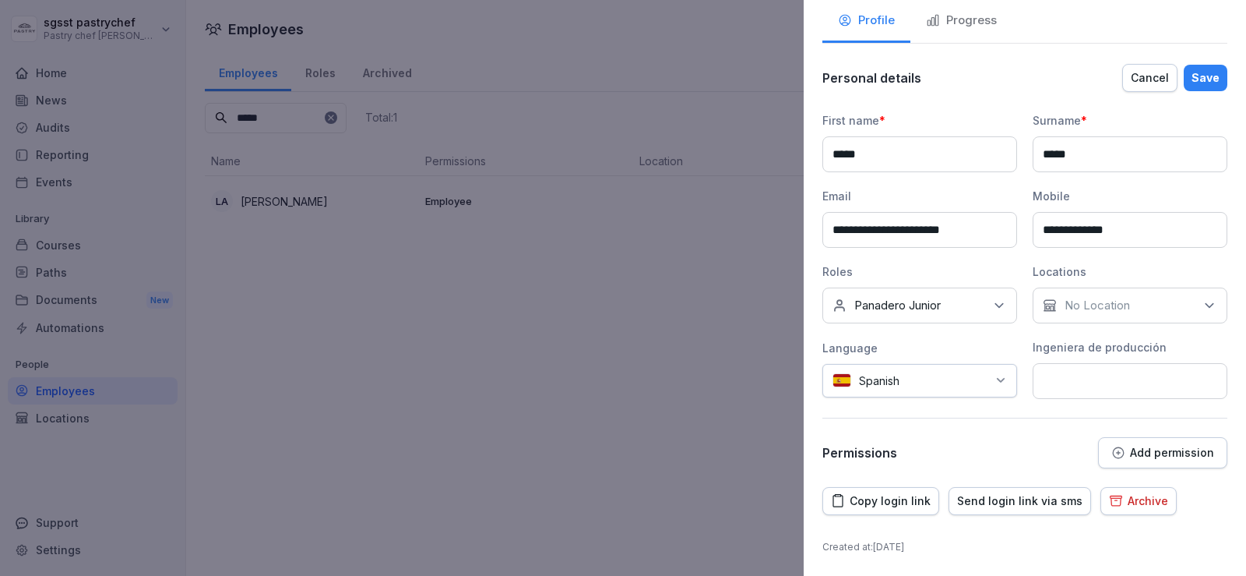
click at [1123, 492] on div "Archive" at bounding box center [1138, 500] width 59 height 17
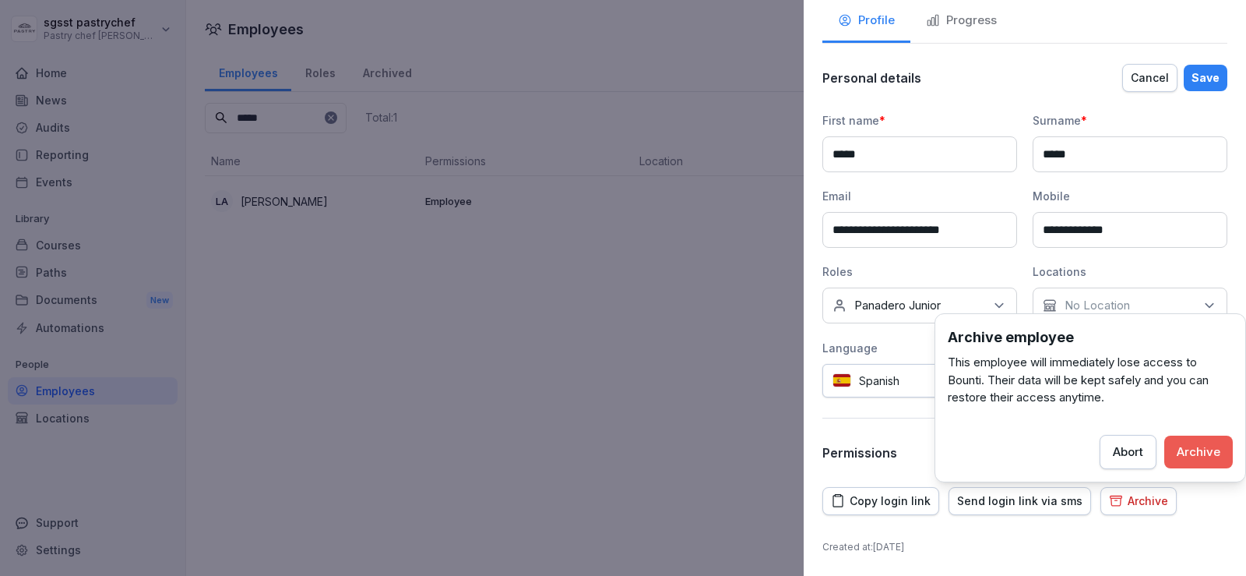
click at [1199, 454] on div "Archive" at bounding box center [1199, 451] width 44 height 17
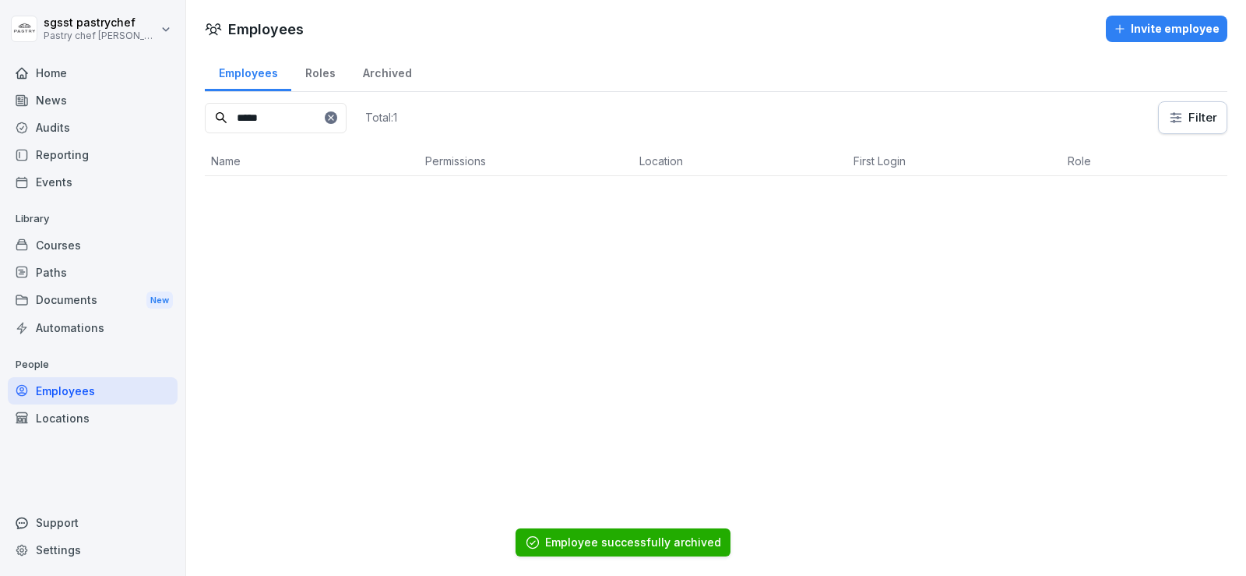
click at [64, 252] on div "Courses" at bounding box center [93, 244] width 170 height 27
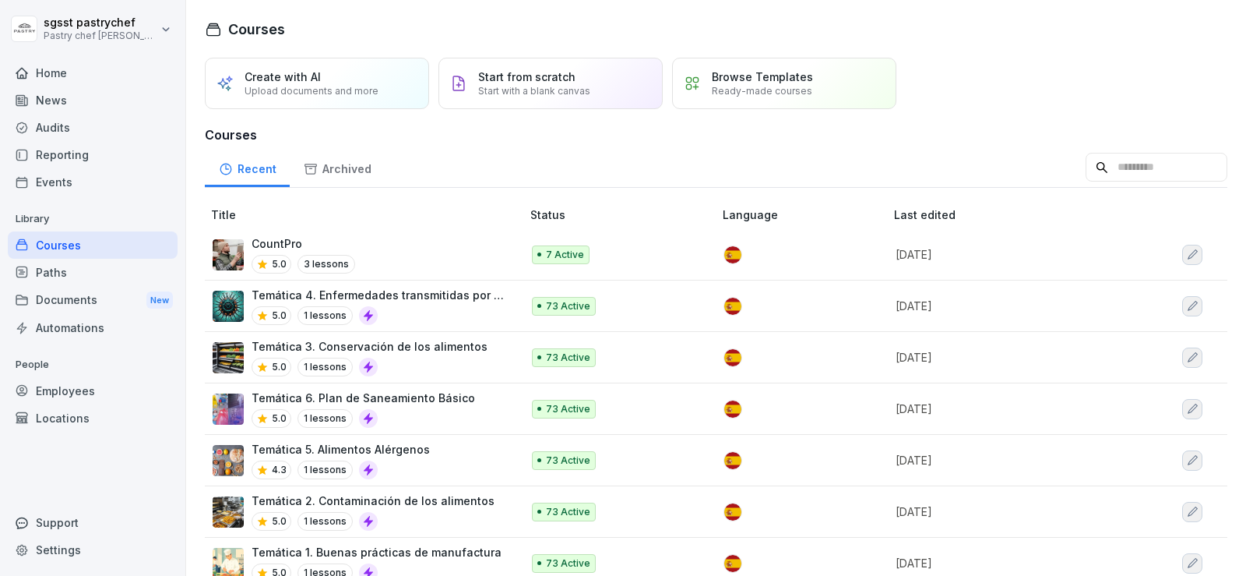
click at [71, 275] on div "Paths" at bounding box center [93, 272] width 170 height 27
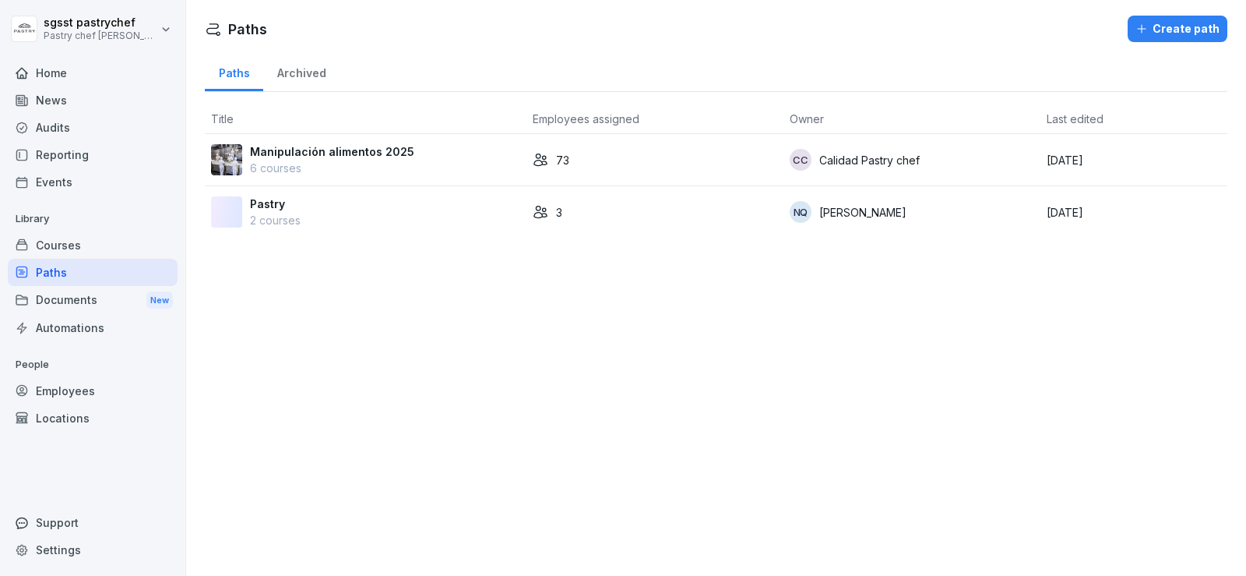
click at [369, 150] on p "Manipulación alimentos 2025" at bounding box center [332, 151] width 164 height 16
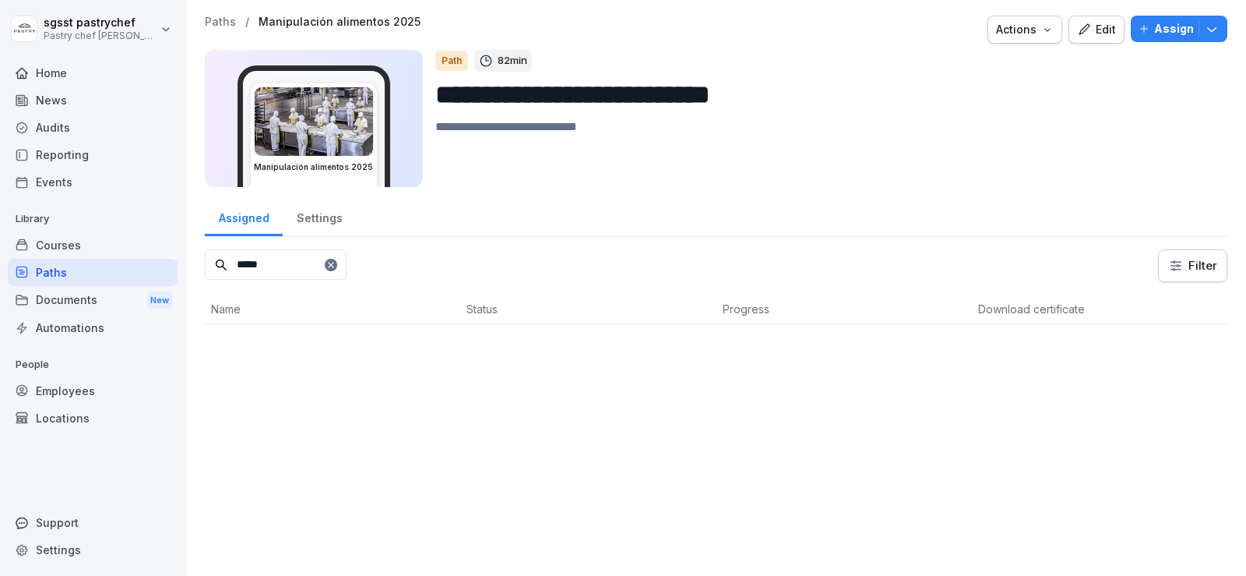
click at [347, 274] on input "*****" at bounding box center [276, 264] width 142 height 30
click at [347, 252] on input "*****" at bounding box center [276, 264] width 142 height 30
type input "*****"
click at [336, 268] on icon at bounding box center [330, 264] width 9 height 9
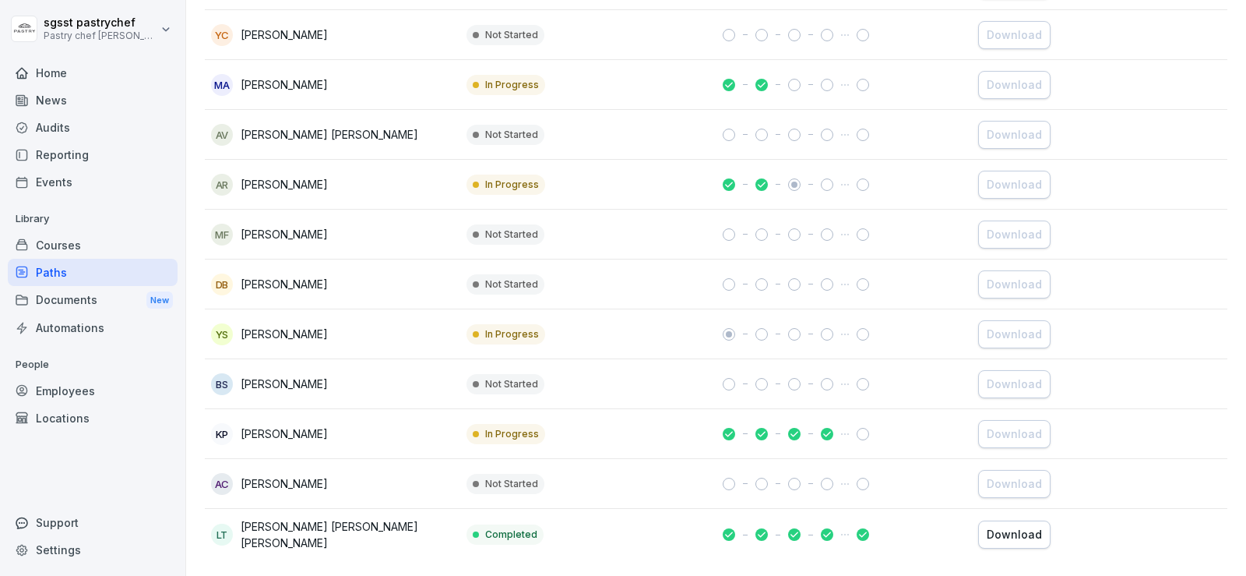
scroll to position [3337, 0]
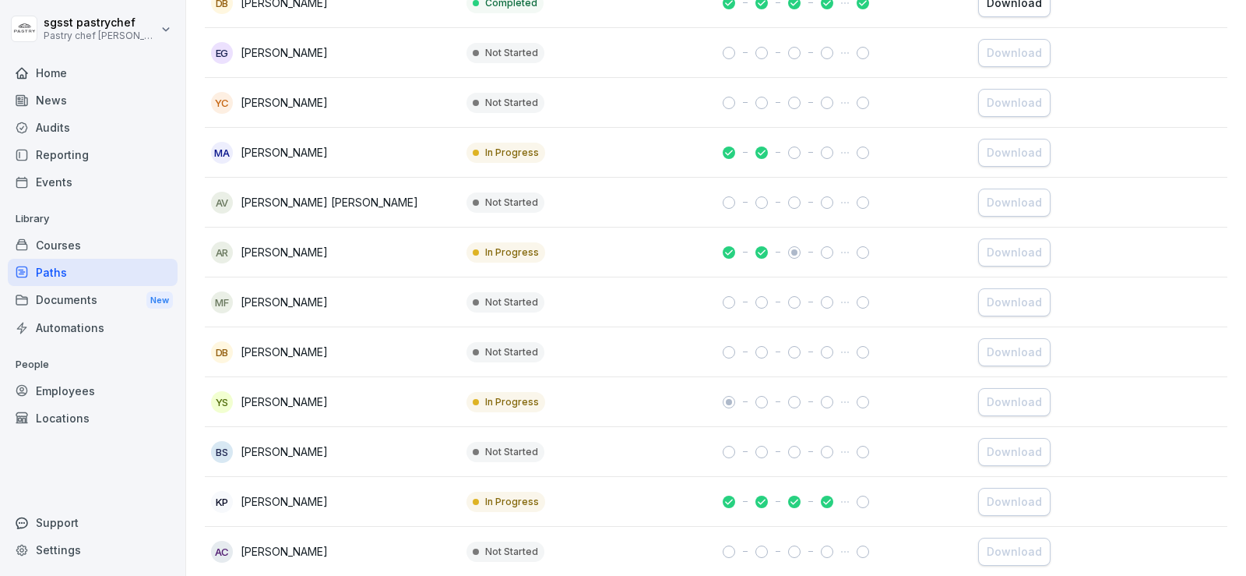
click at [72, 249] on div "Courses" at bounding box center [93, 244] width 170 height 27
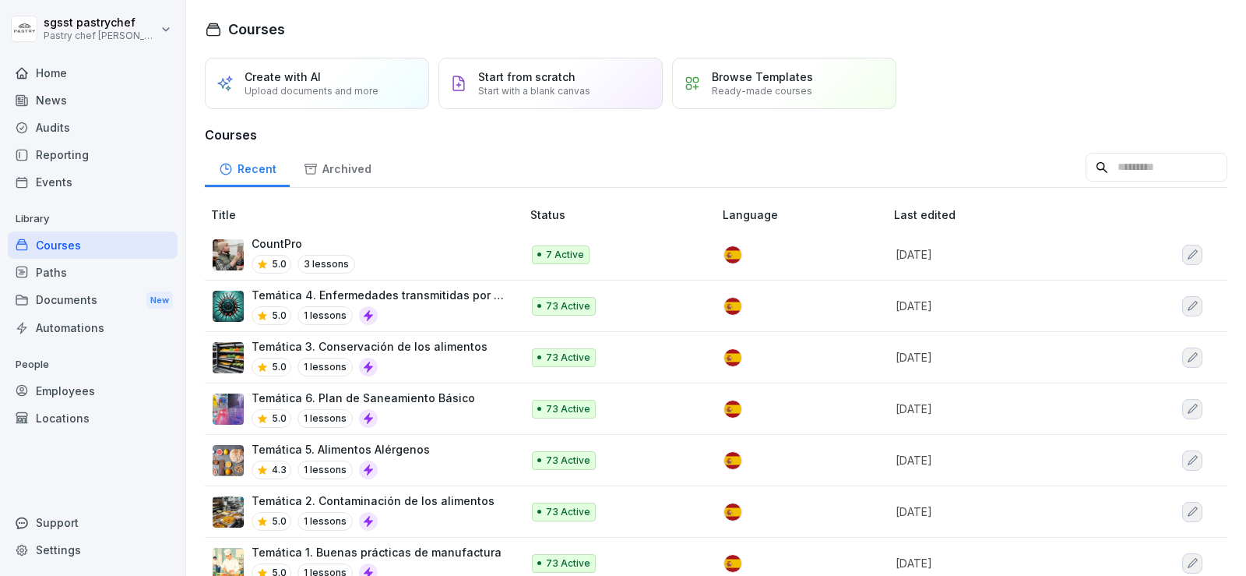
click at [335, 164] on div "Archived" at bounding box center [337, 167] width 95 height 40
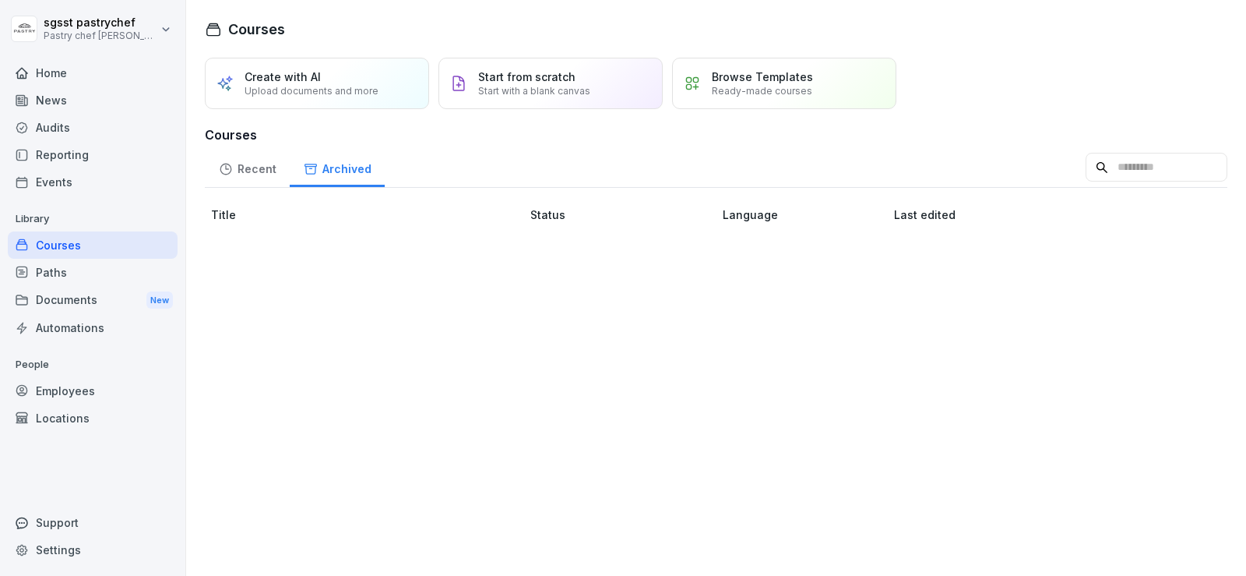
click at [76, 294] on div "Documents New" at bounding box center [93, 300] width 170 height 29
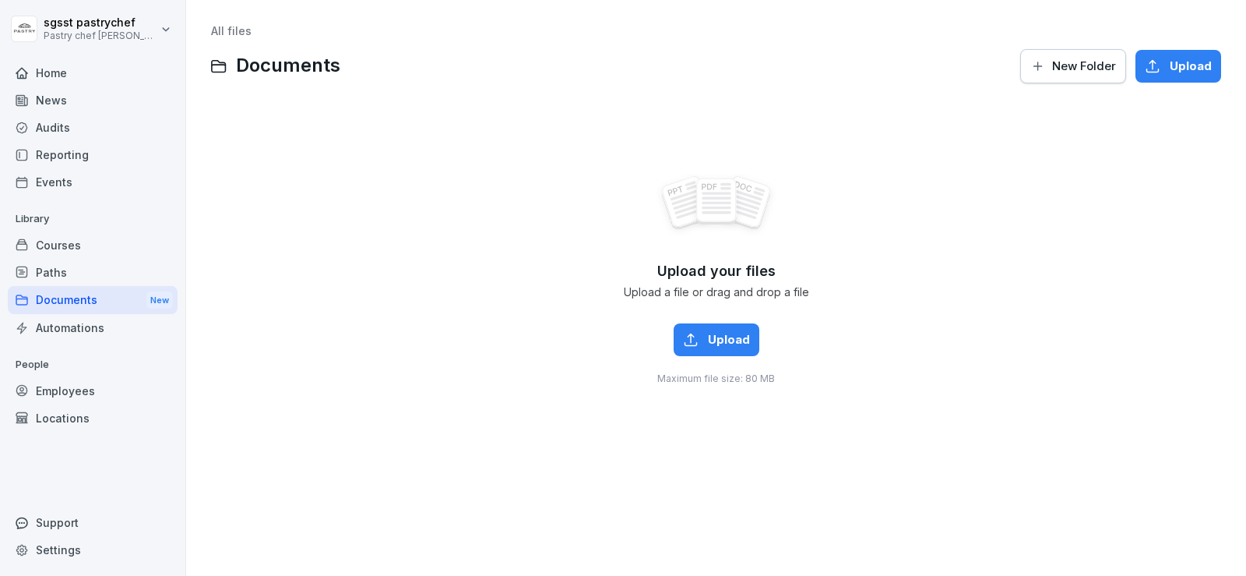
click at [92, 327] on div "Automations" at bounding box center [93, 327] width 170 height 27
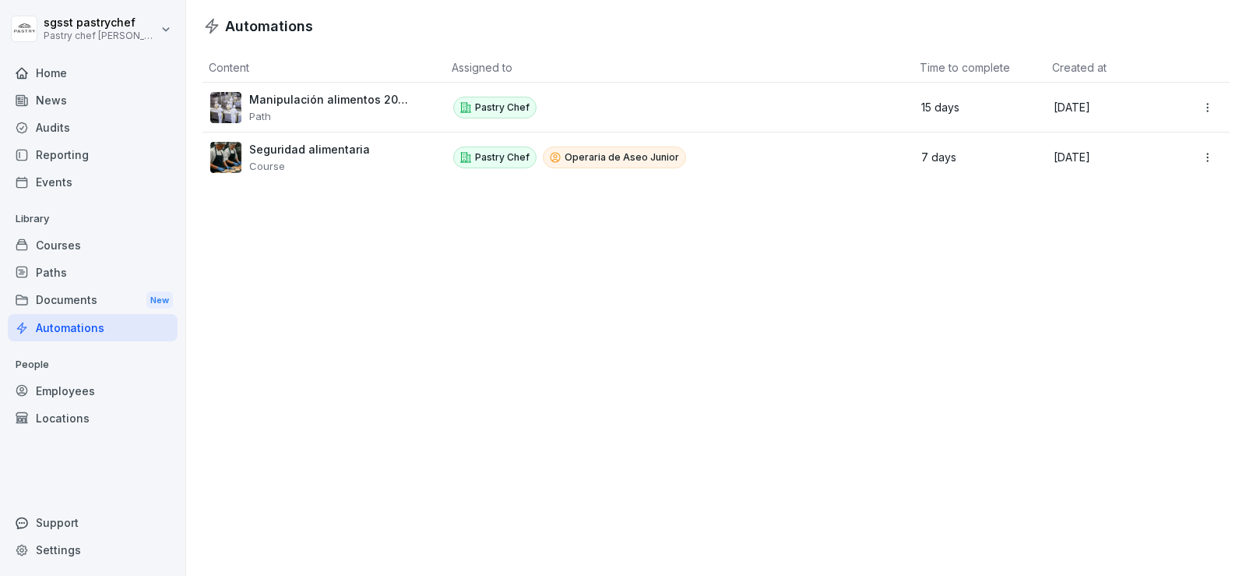
click at [416, 104] on div "Manipulación alimentos 2025 Path" at bounding box center [318, 107] width 217 height 31
click at [465, 104] on icon at bounding box center [465, 107] width 10 height 9
click at [45, 241] on div "Courses" at bounding box center [93, 244] width 170 height 27
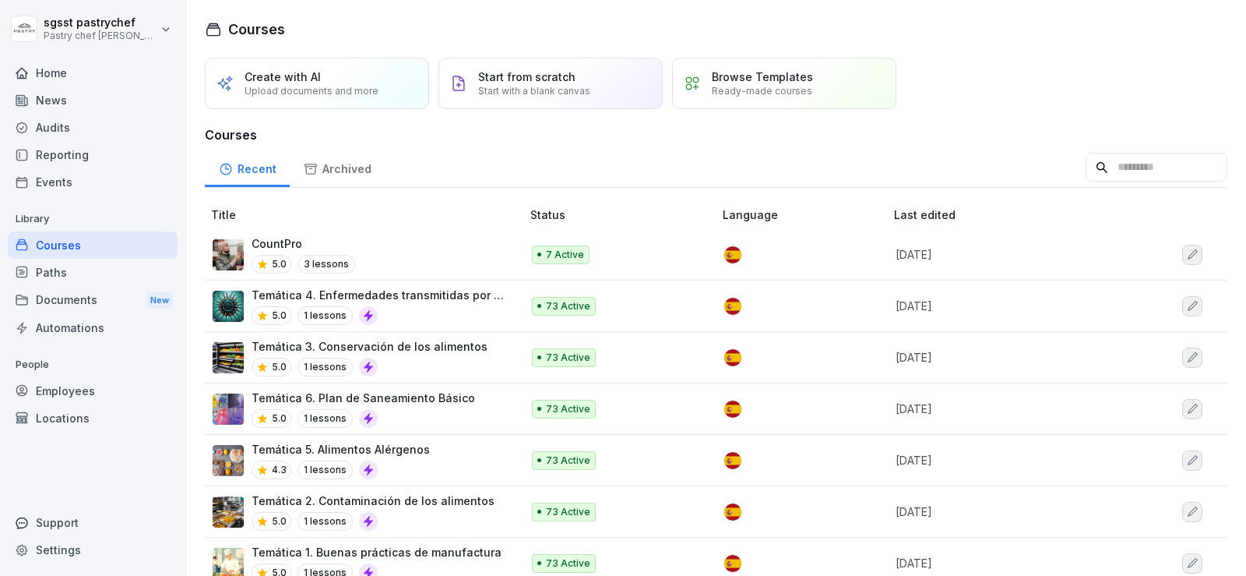
click at [69, 297] on div "Documents New" at bounding box center [93, 300] width 170 height 29
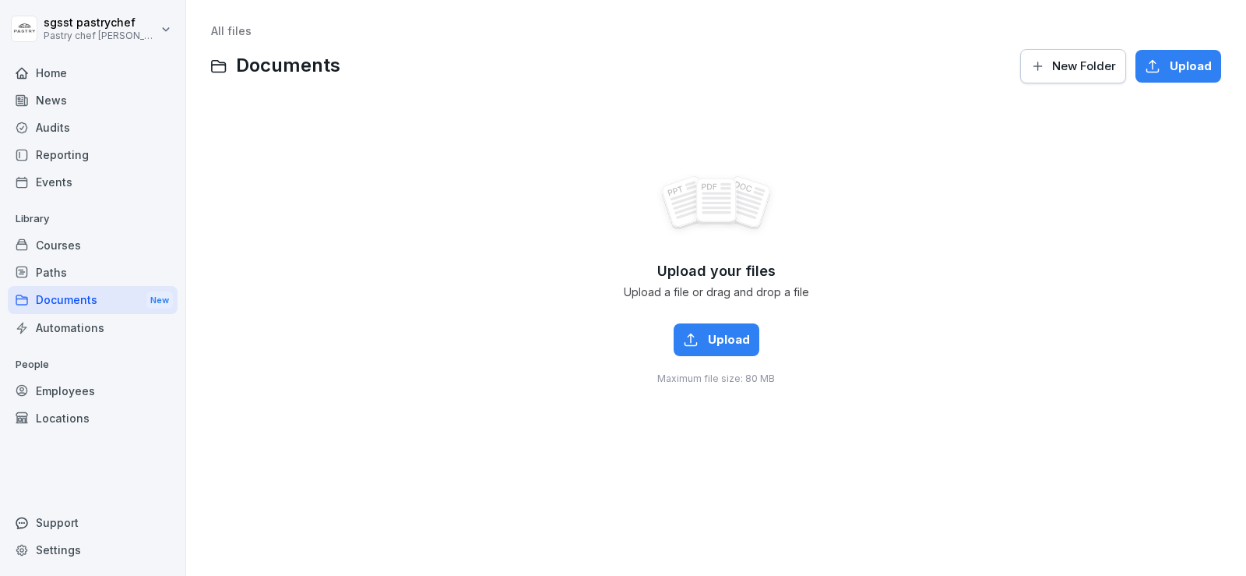
click at [71, 238] on div "Courses" at bounding box center [93, 244] width 170 height 27
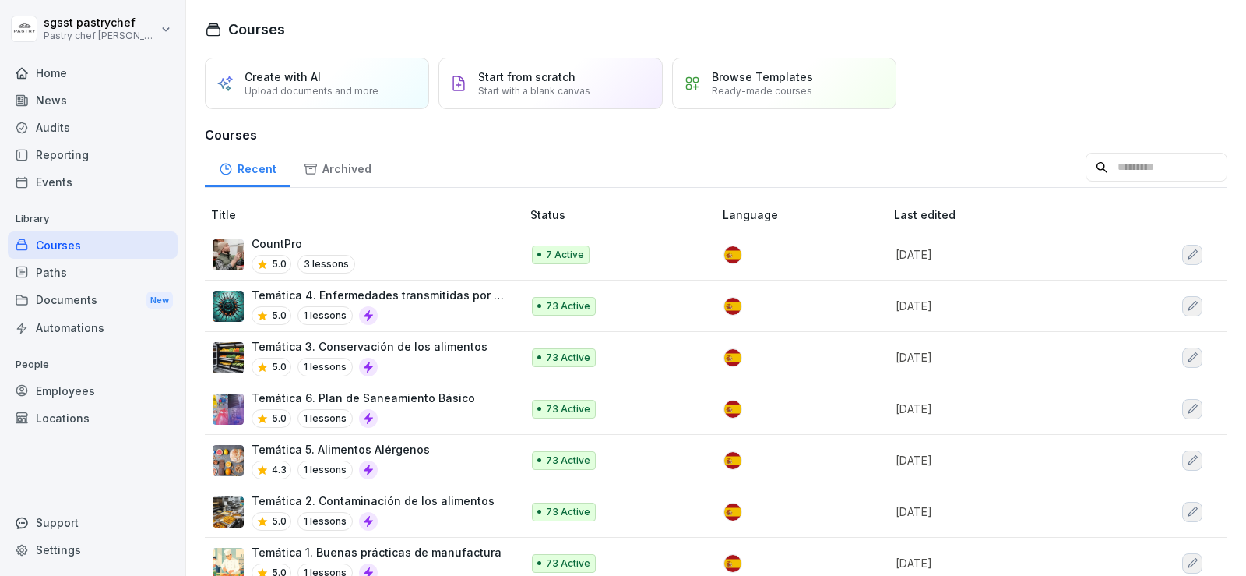
click at [54, 277] on div "Paths" at bounding box center [93, 272] width 170 height 27
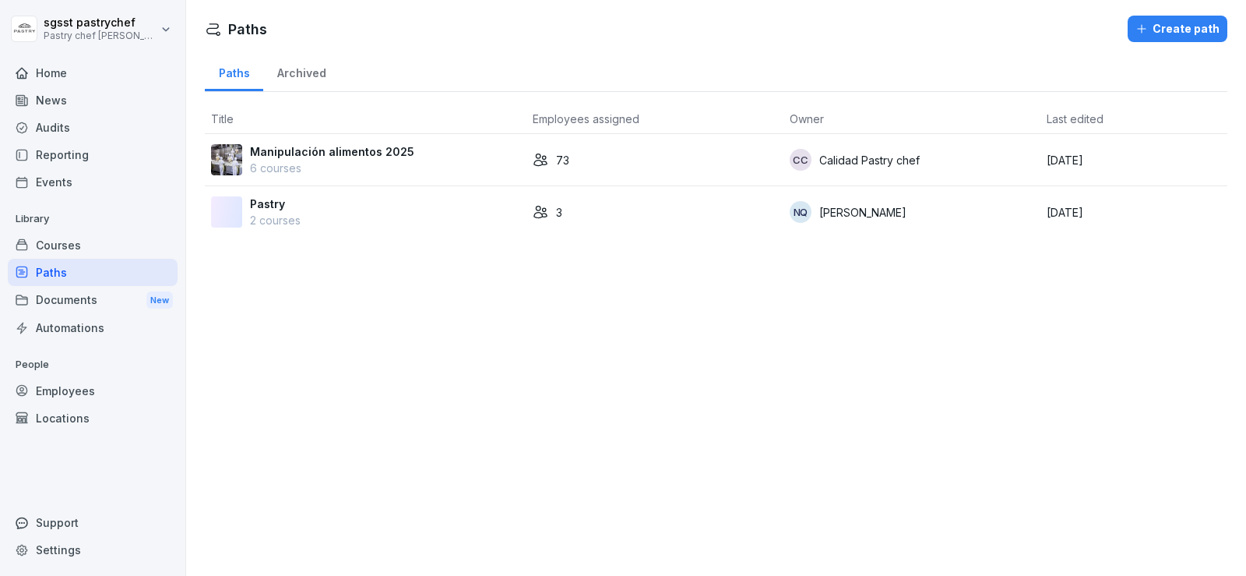
click at [352, 150] on p "Manipulación alimentos 2025" at bounding box center [332, 151] width 164 height 16
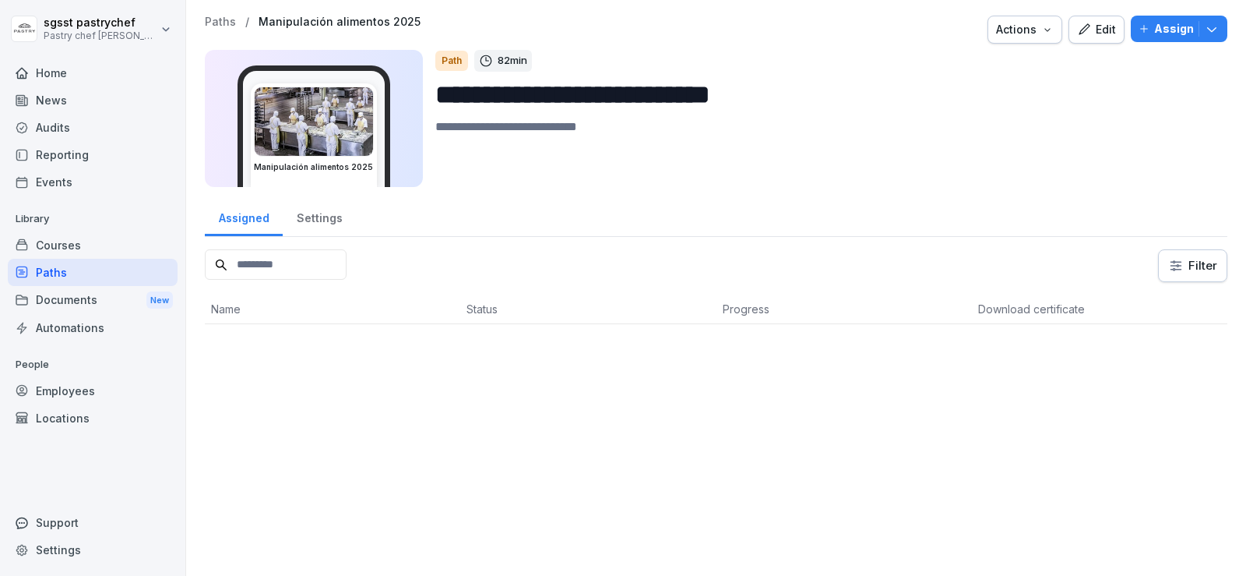
click at [1027, 31] on div "Actions" at bounding box center [1025, 29] width 58 height 17
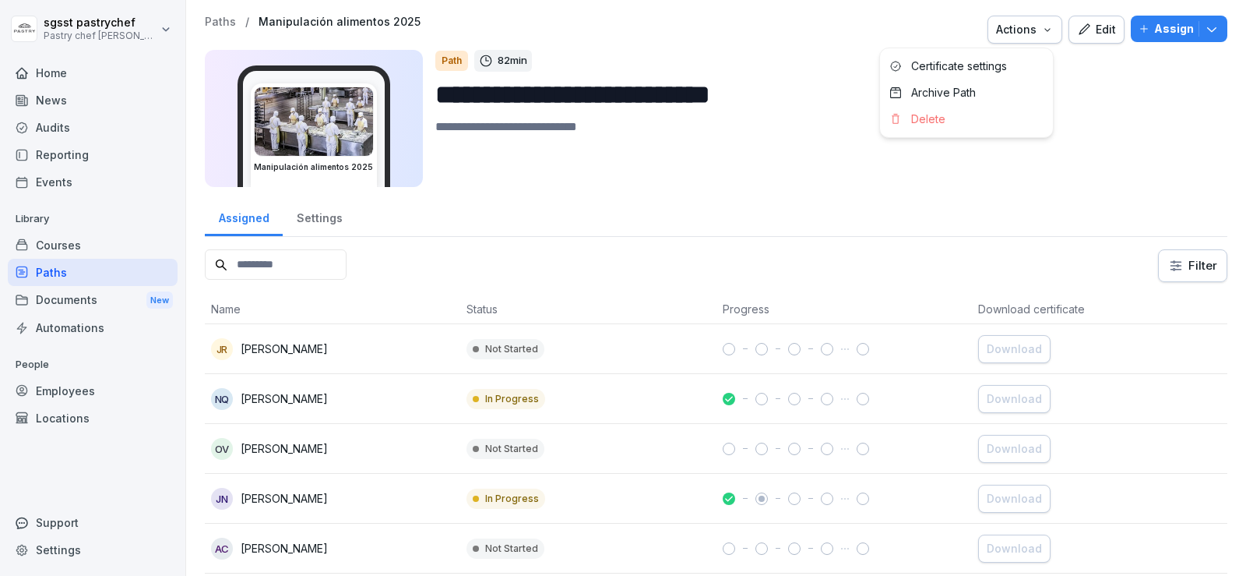
click at [1154, 28] on p "Assign" at bounding box center [1174, 28] width 40 height 17
click at [1172, 31] on p "Assign" at bounding box center [1174, 28] width 40 height 17
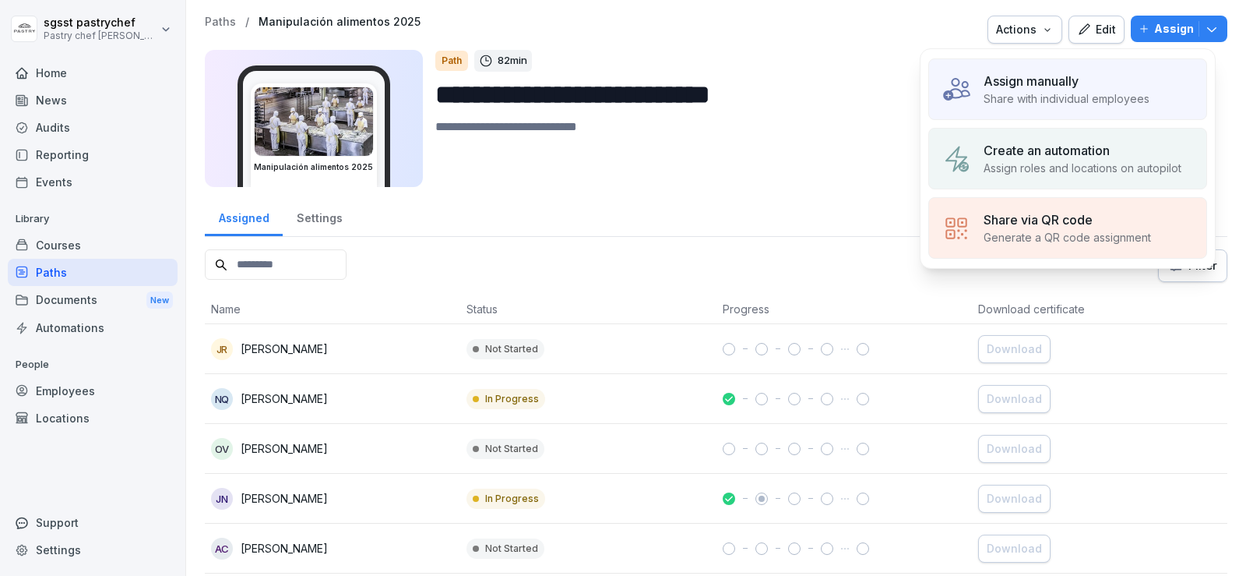
click at [1031, 97] on p "Share with individual employees" at bounding box center [1067, 98] width 166 height 16
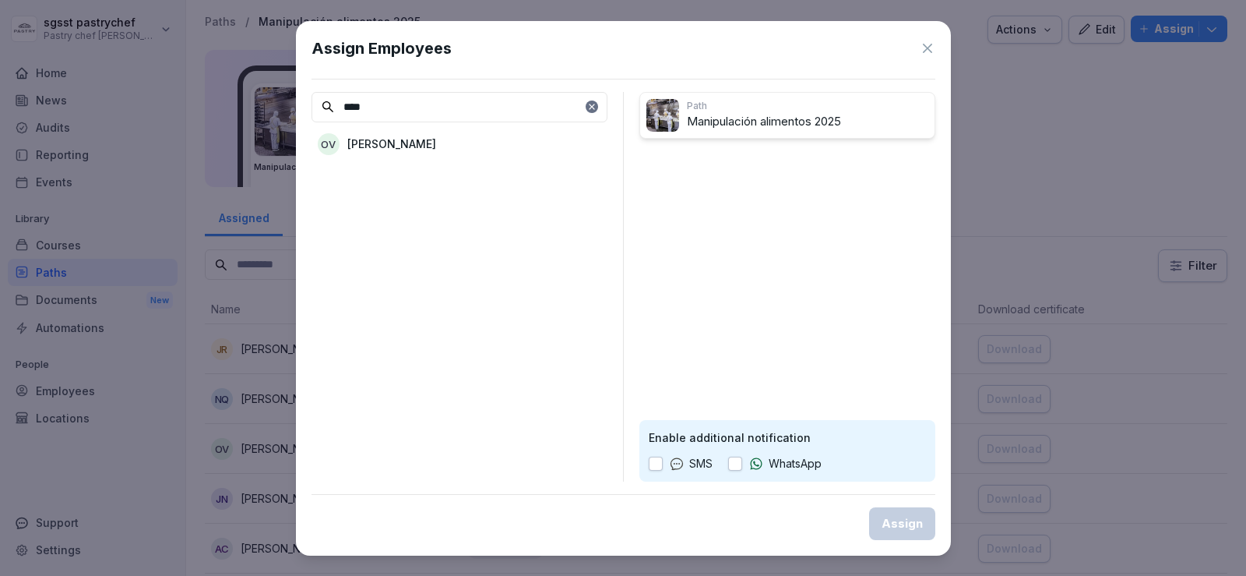
type input "****"
click at [425, 149] on div "OV Olga Valcarcel" at bounding box center [460, 144] width 296 height 28
click at [739, 467] on button "button" at bounding box center [735, 464] width 14 height 14
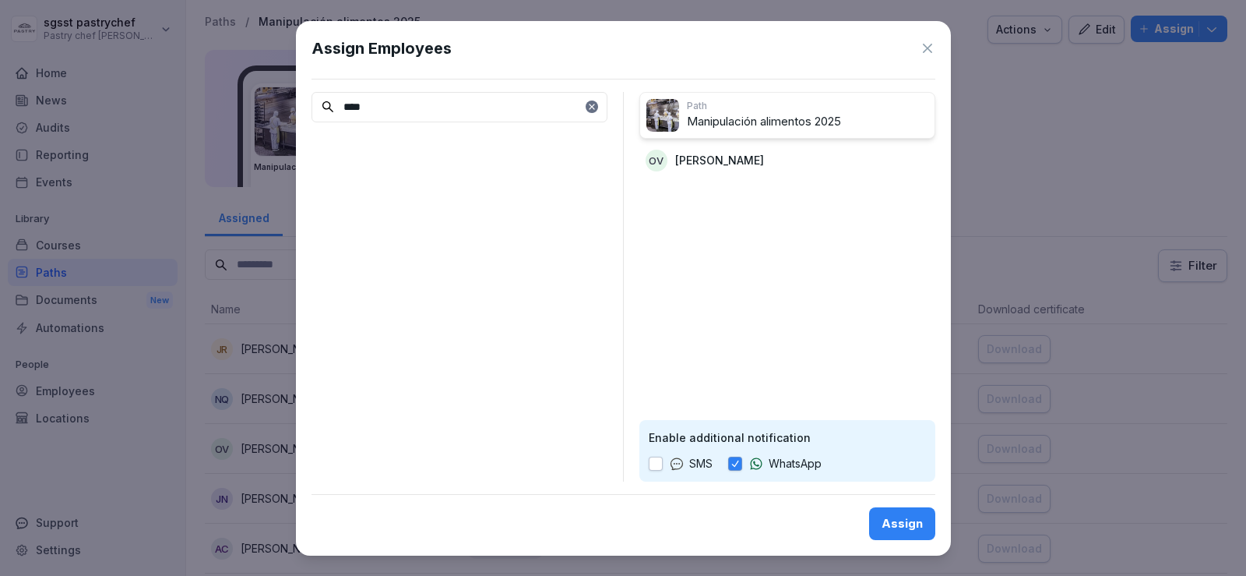
click at [891, 534] on button "Assign" at bounding box center [902, 523] width 66 height 33
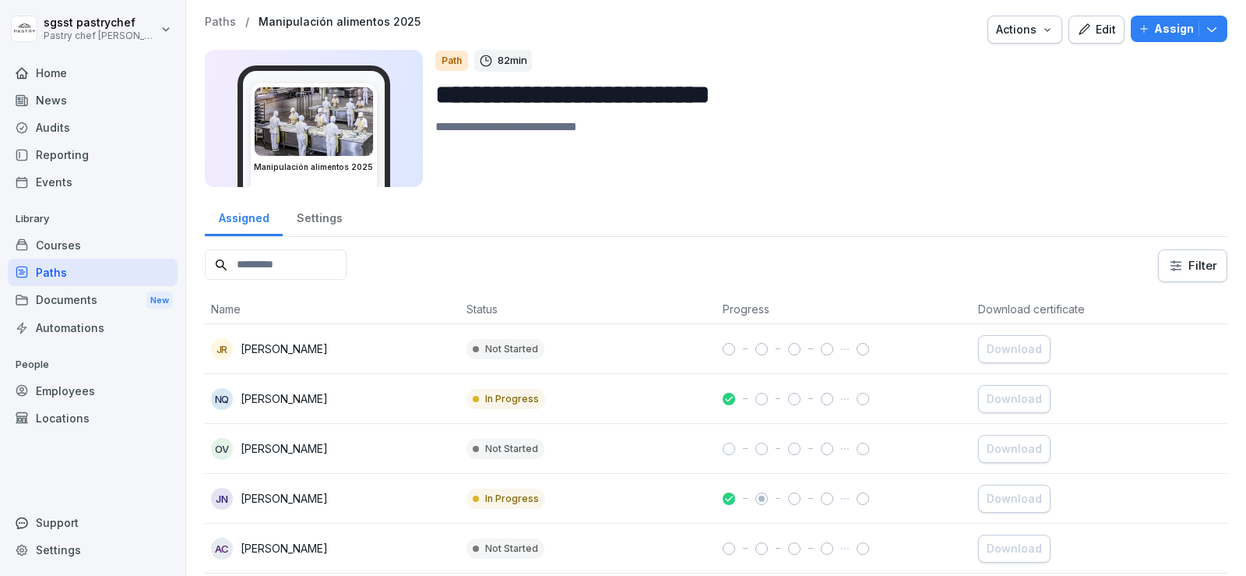
click at [312, 449] on p "[PERSON_NAME]" at bounding box center [284, 448] width 87 height 16
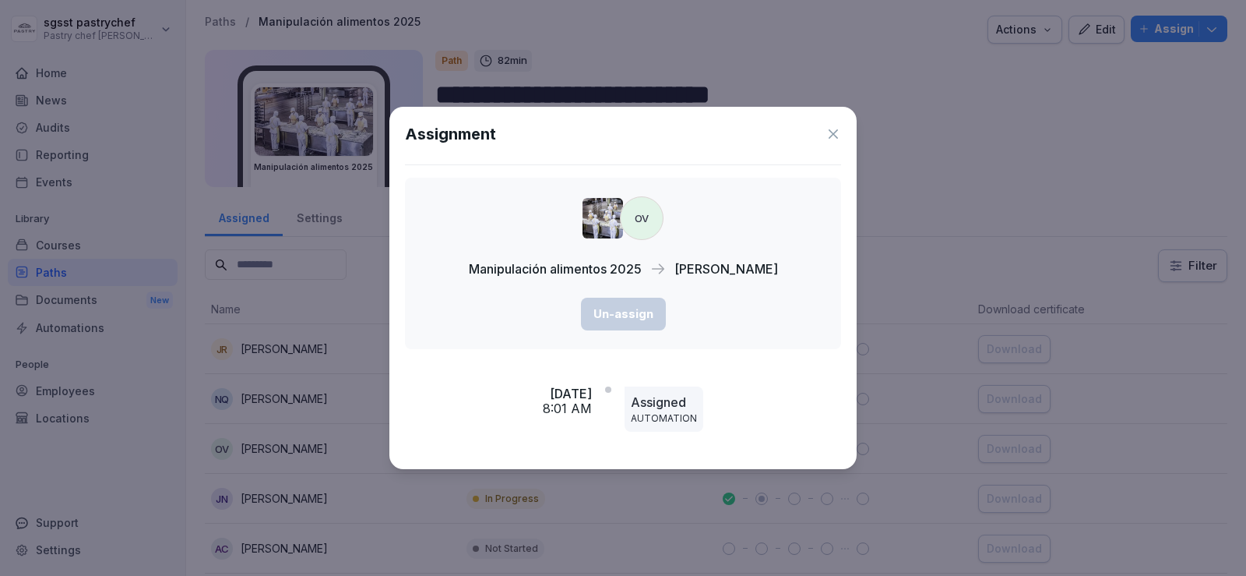
click at [837, 132] on icon at bounding box center [834, 134] width 16 height 16
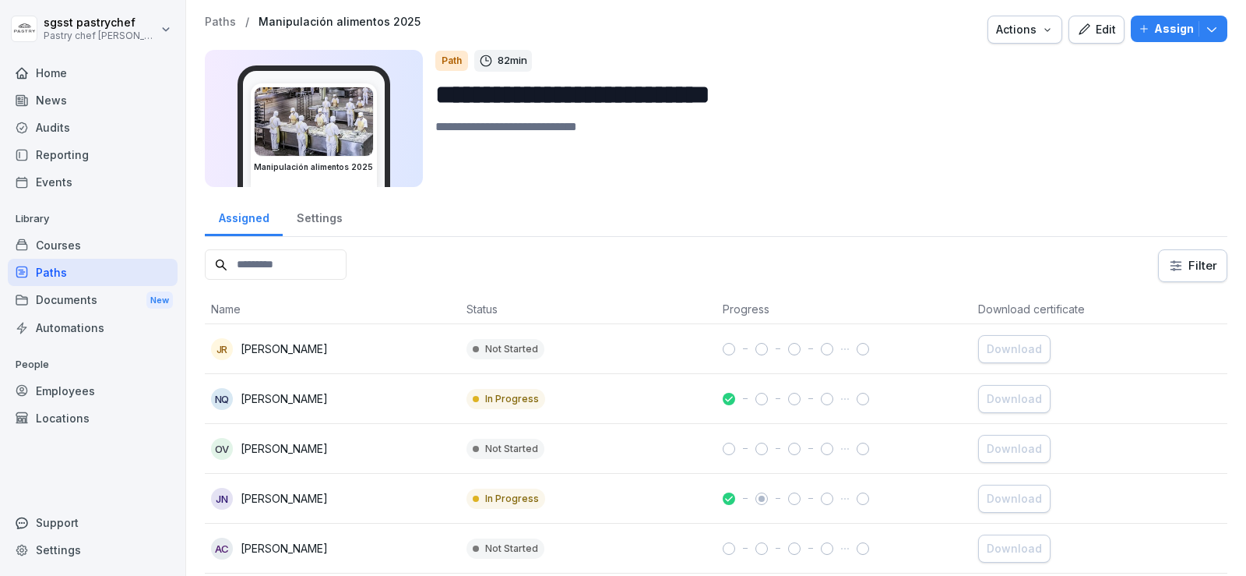
click at [87, 391] on div "Employees" at bounding box center [93, 390] width 170 height 27
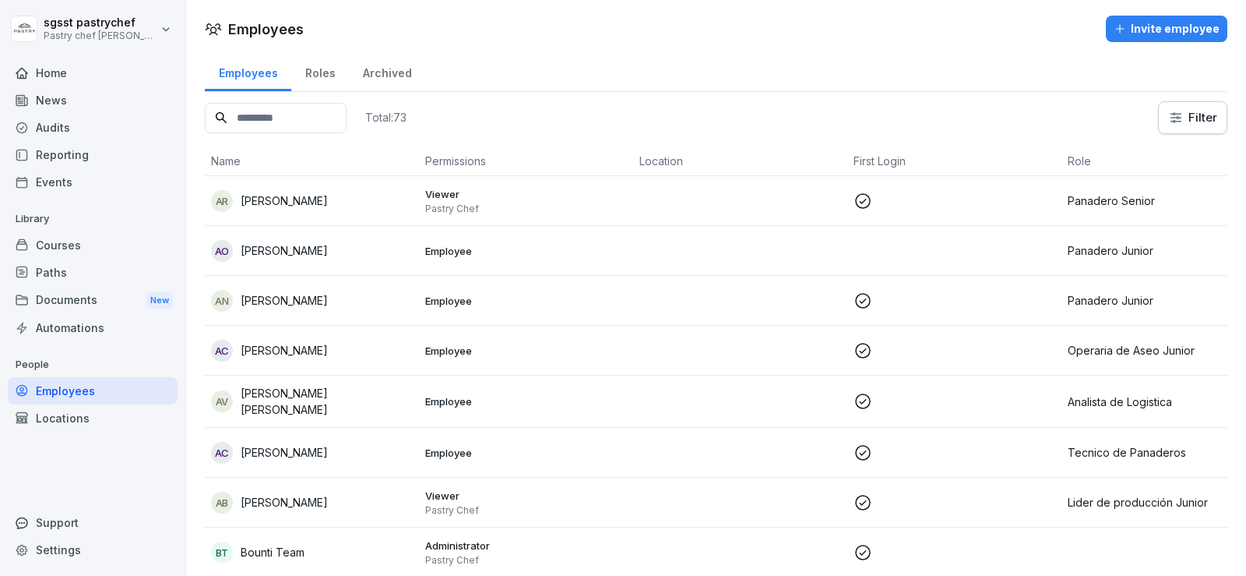
click at [295, 120] on input at bounding box center [276, 118] width 142 height 30
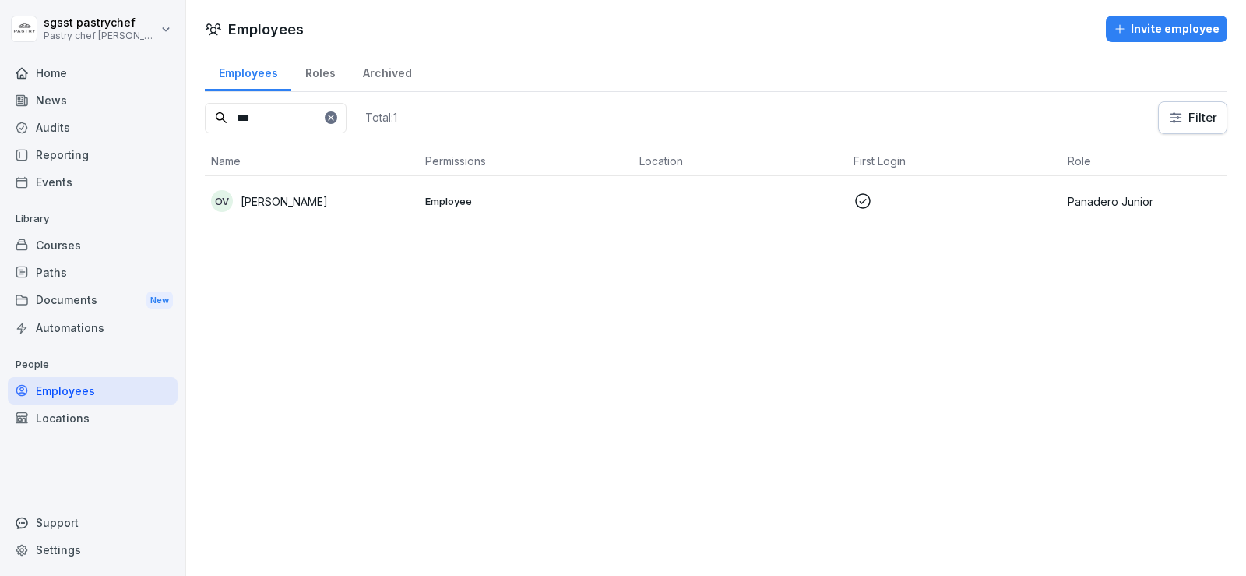
type input "***"
click at [382, 203] on div "OV Olga Valcarcel" at bounding box center [312, 201] width 202 height 22
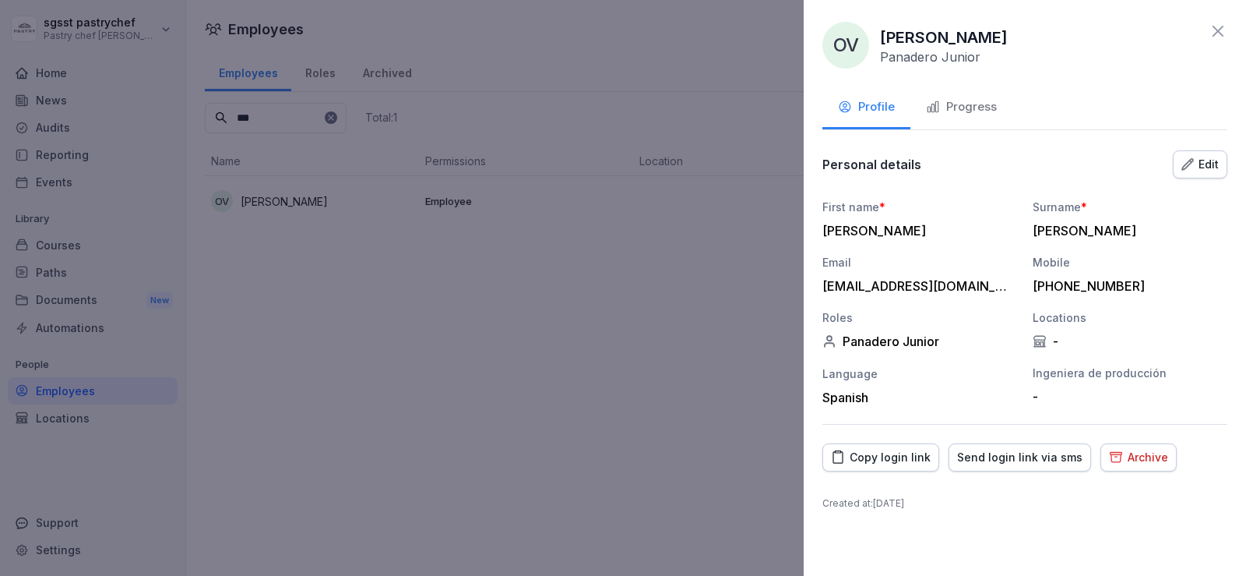
click at [907, 460] on div "Copy login link" at bounding box center [881, 457] width 100 height 17
